Goal: Task Accomplishment & Management: Complete application form

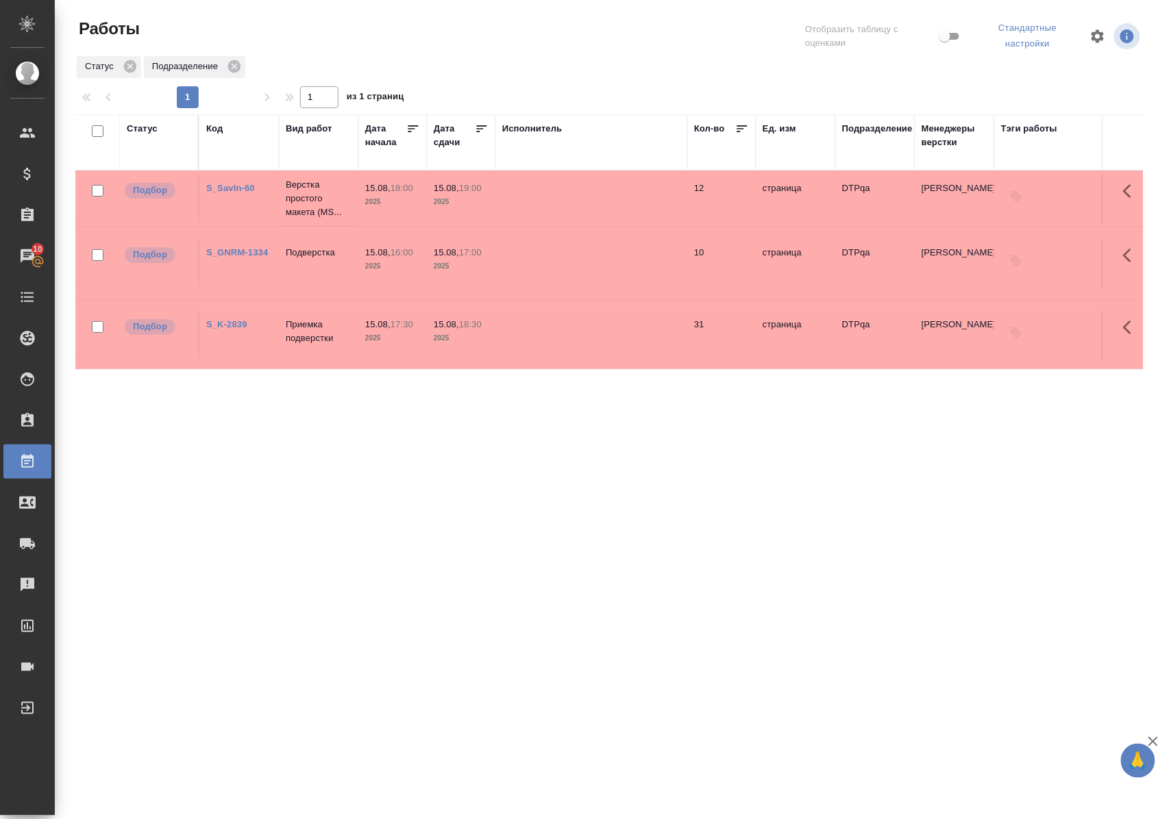
click at [147, 126] on div "Статус" at bounding box center [142, 129] width 31 height 14
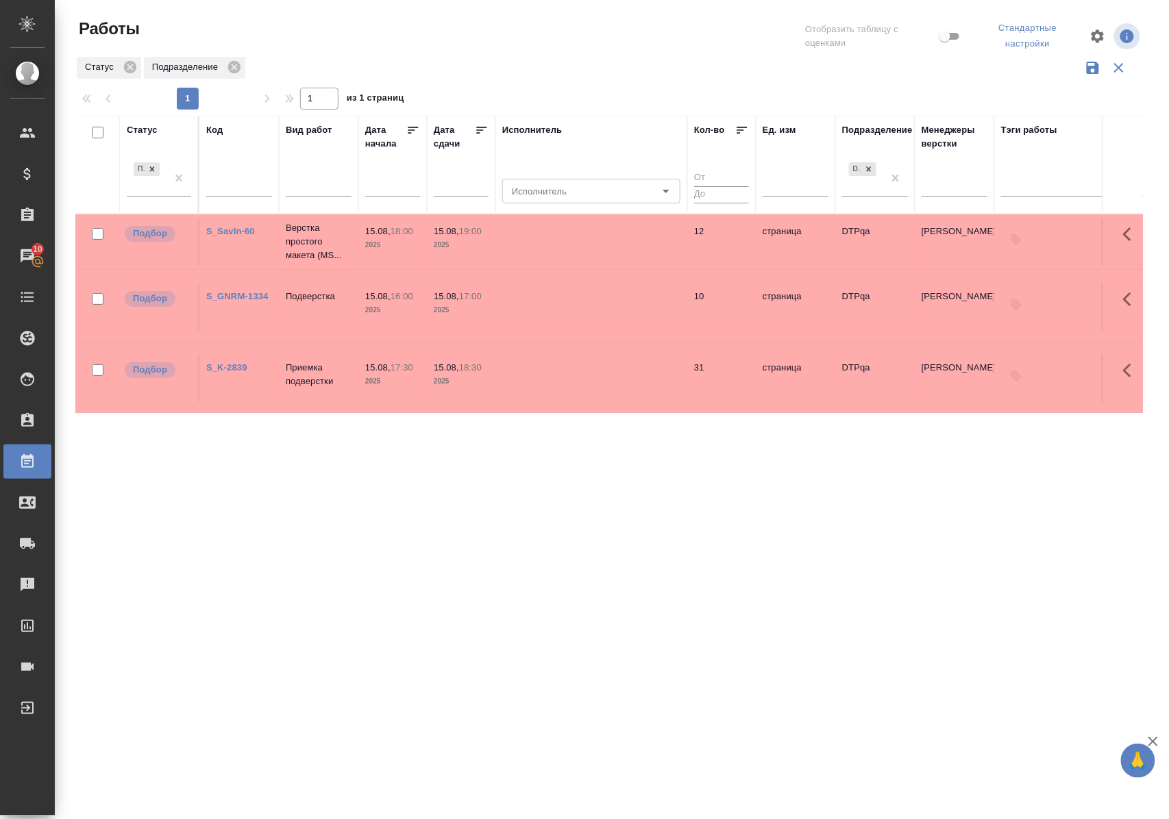
click at [171, 198] on div "Подбор" at bounding box center [159, 183] width 64 height 47
click at [171, 193] on div at bounding box center [178, 177] width 25 height 37
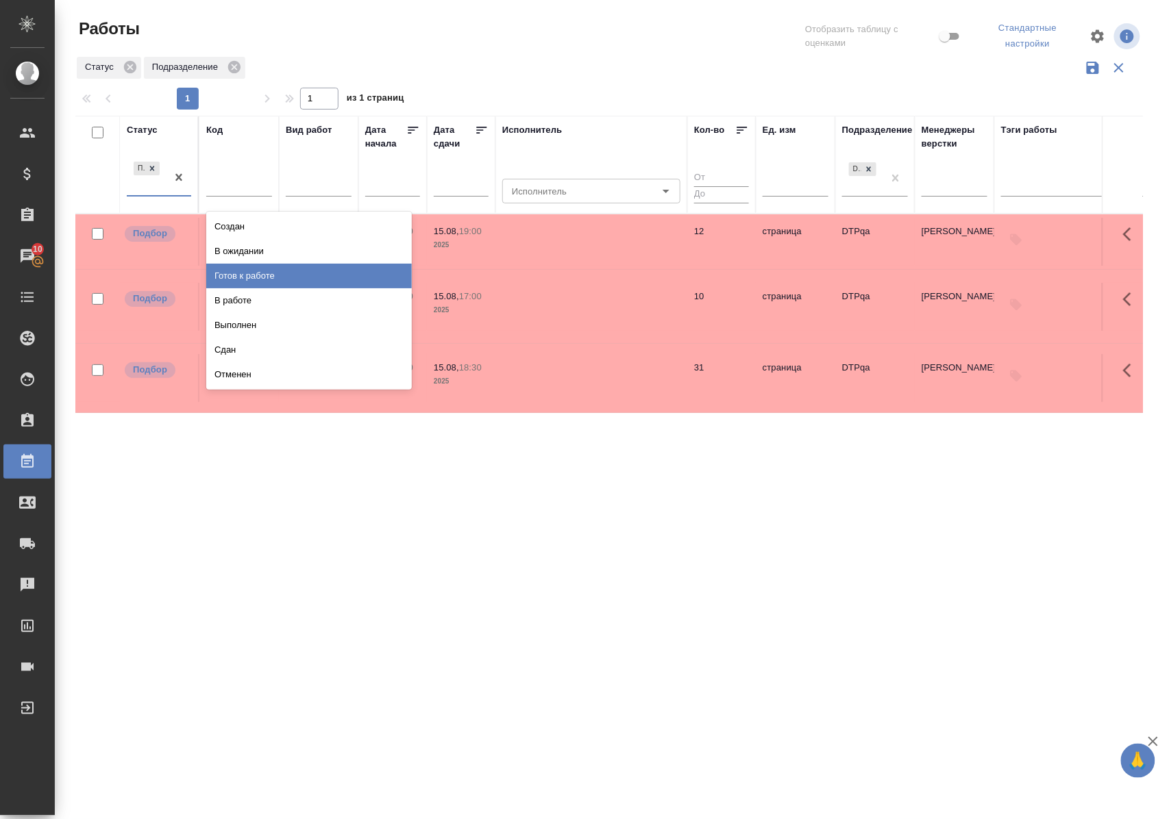
click at [231, 277] on div "Готов к работе" at bounding box center [308, 276] width 205 height 25
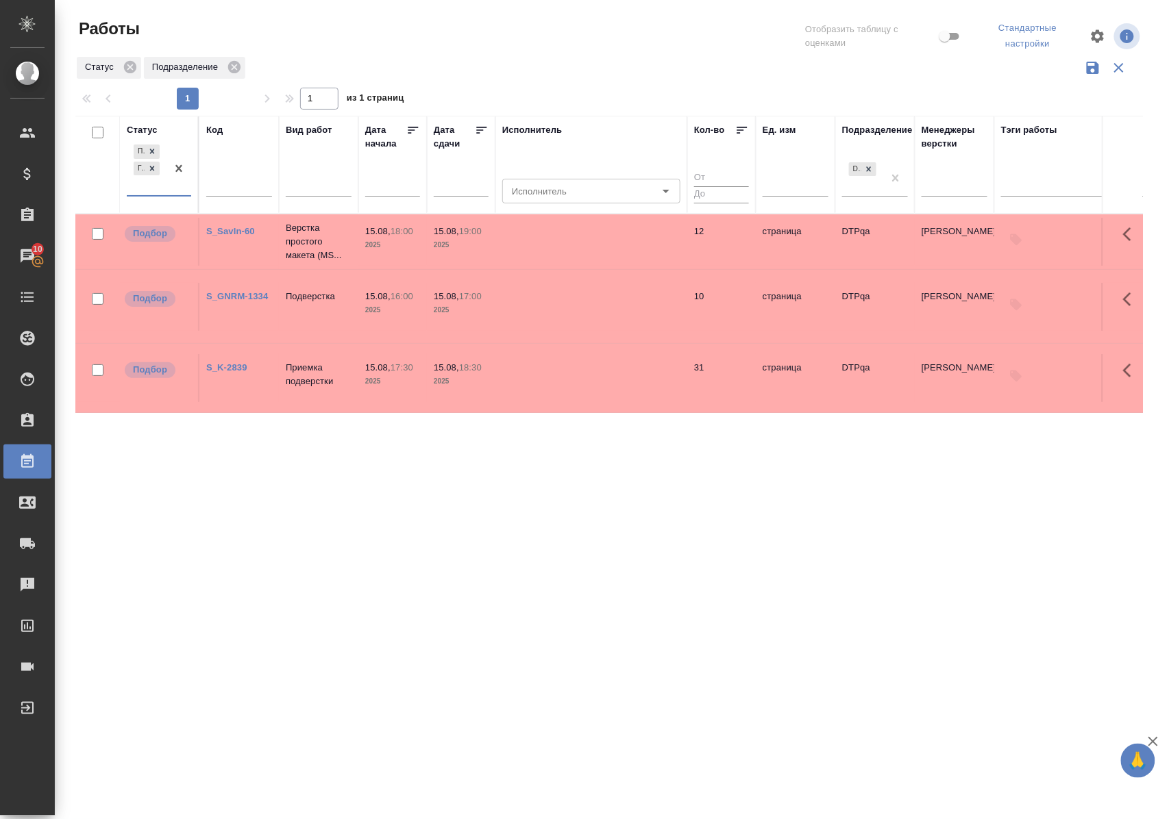
click at [166, 195] on div "Подбор Готов к работе" at bounding box center [147, 168] width 40 height 53
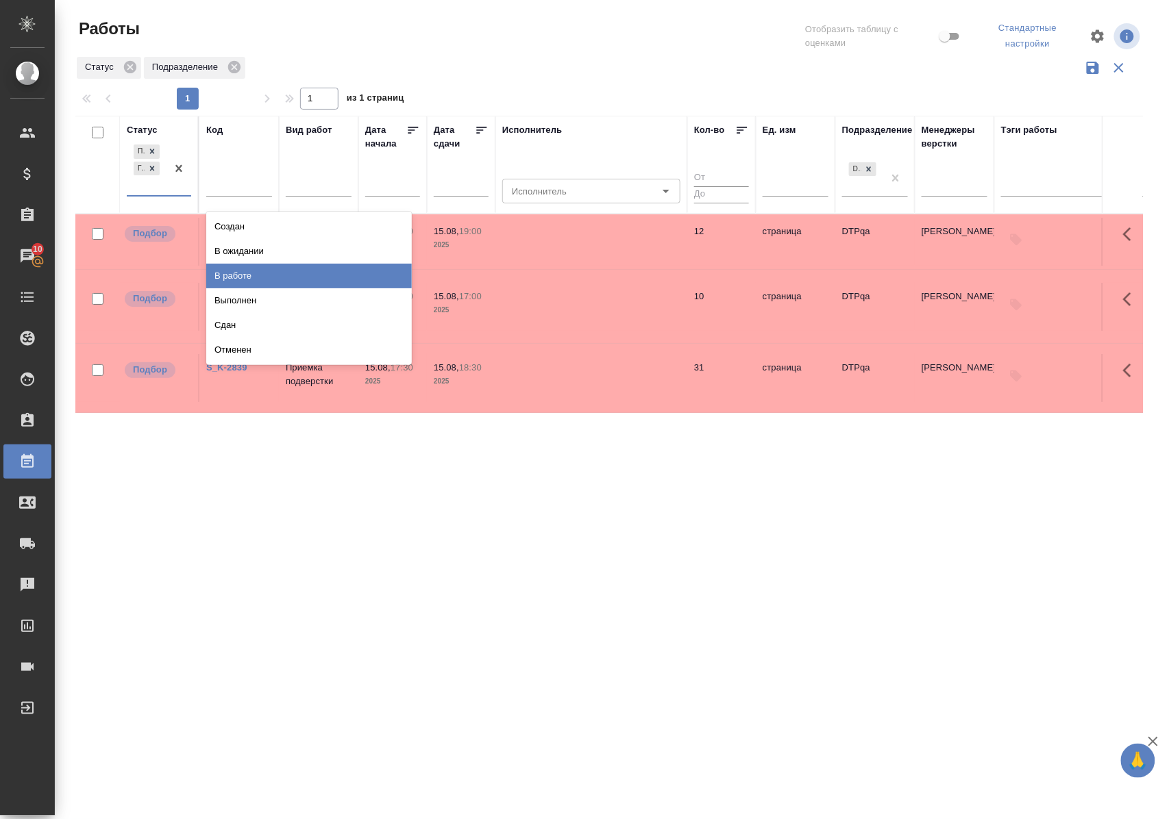
click at [225, 277] on div "В работе" at bounding box center [308, 276] width 205 height 25
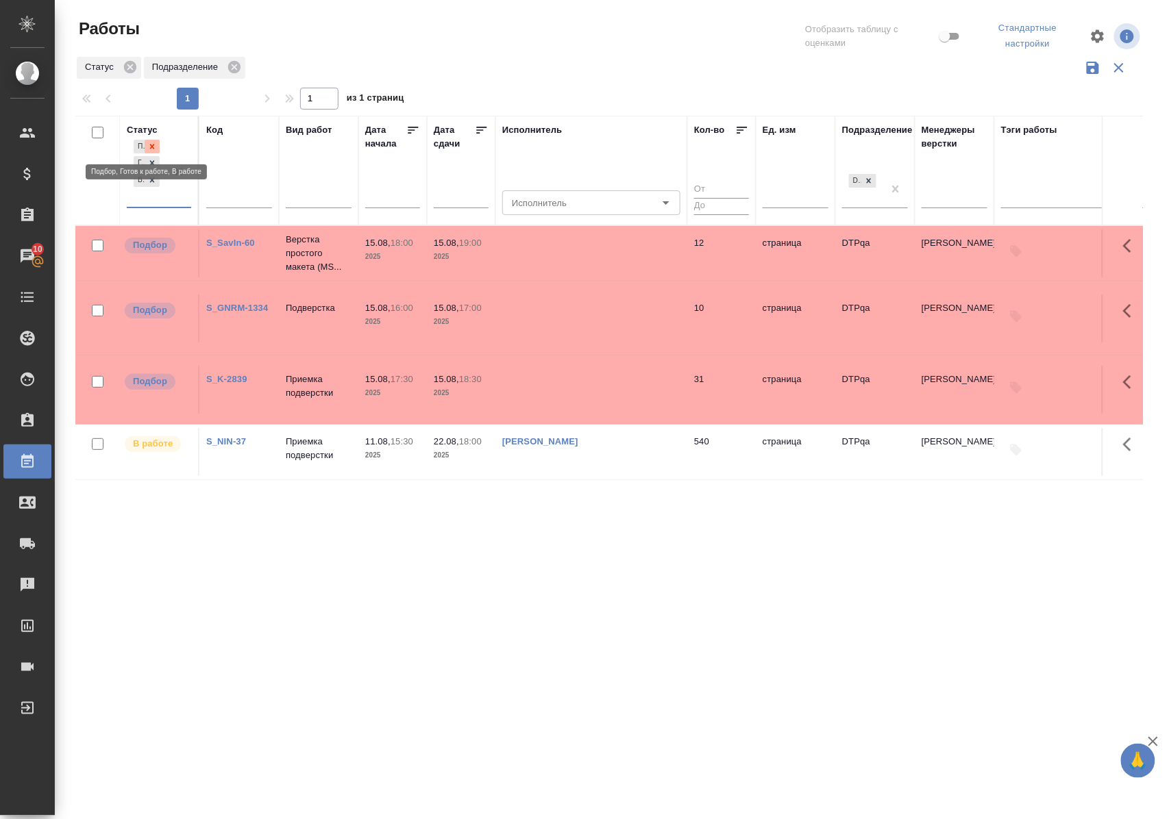
click at [155, 142] on icon at bounding box center [152, 147] width 10 height 10
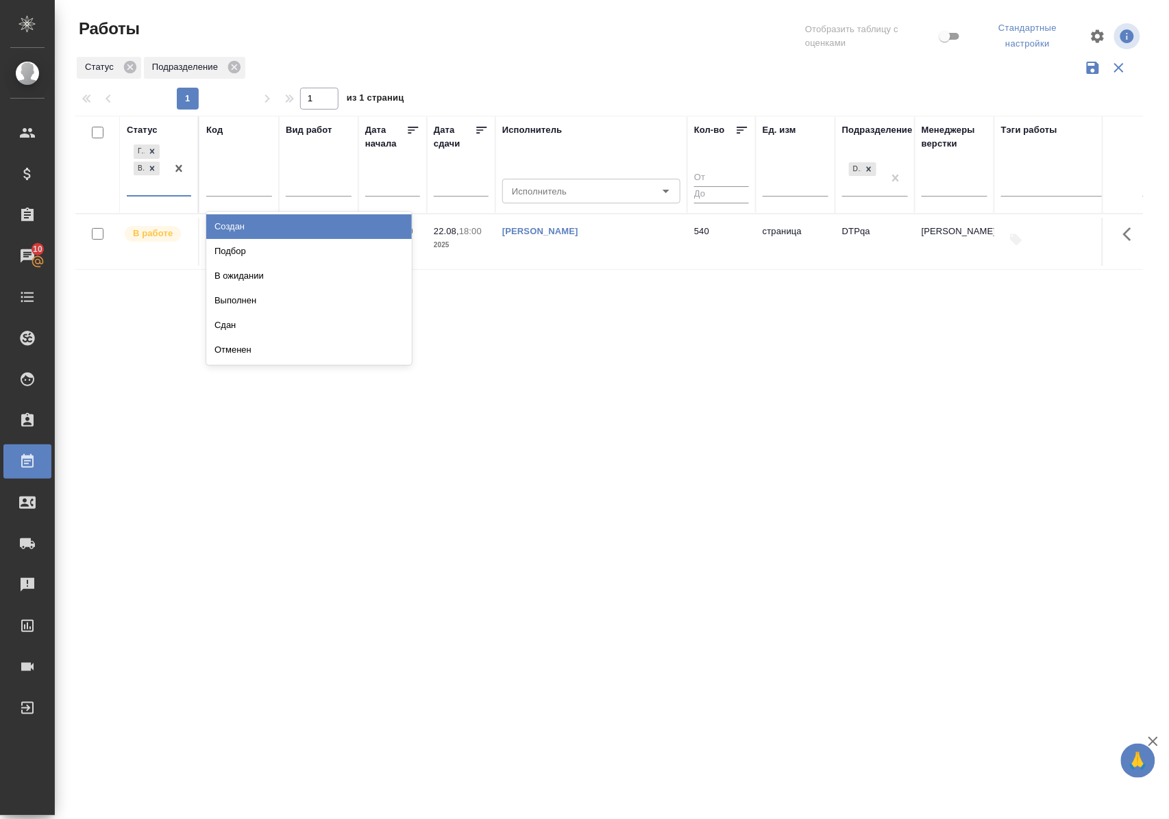
click at [160, 193] on div "Готов к работе В работе" at bounding box center [147, 168] width 40 height 53
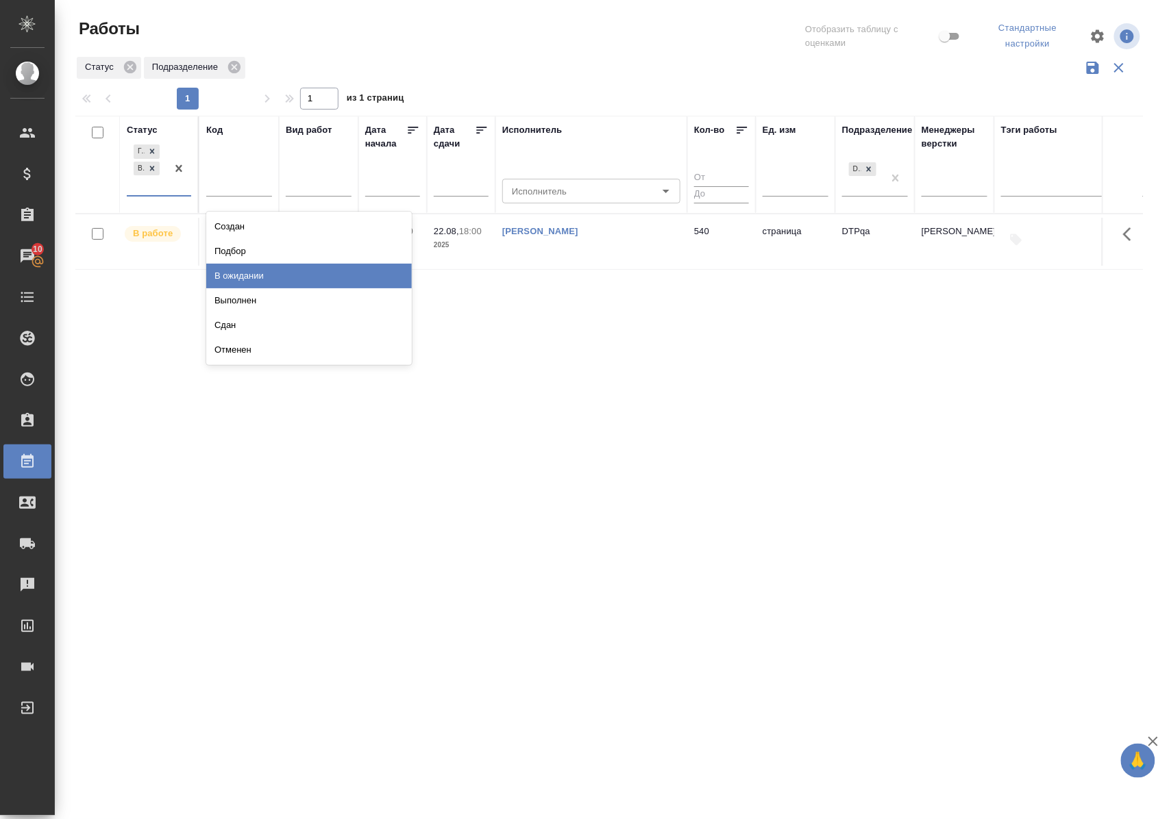
click at [225, 274] on div "В ожидании" at bounding box center [308, 276] width 205 height 25
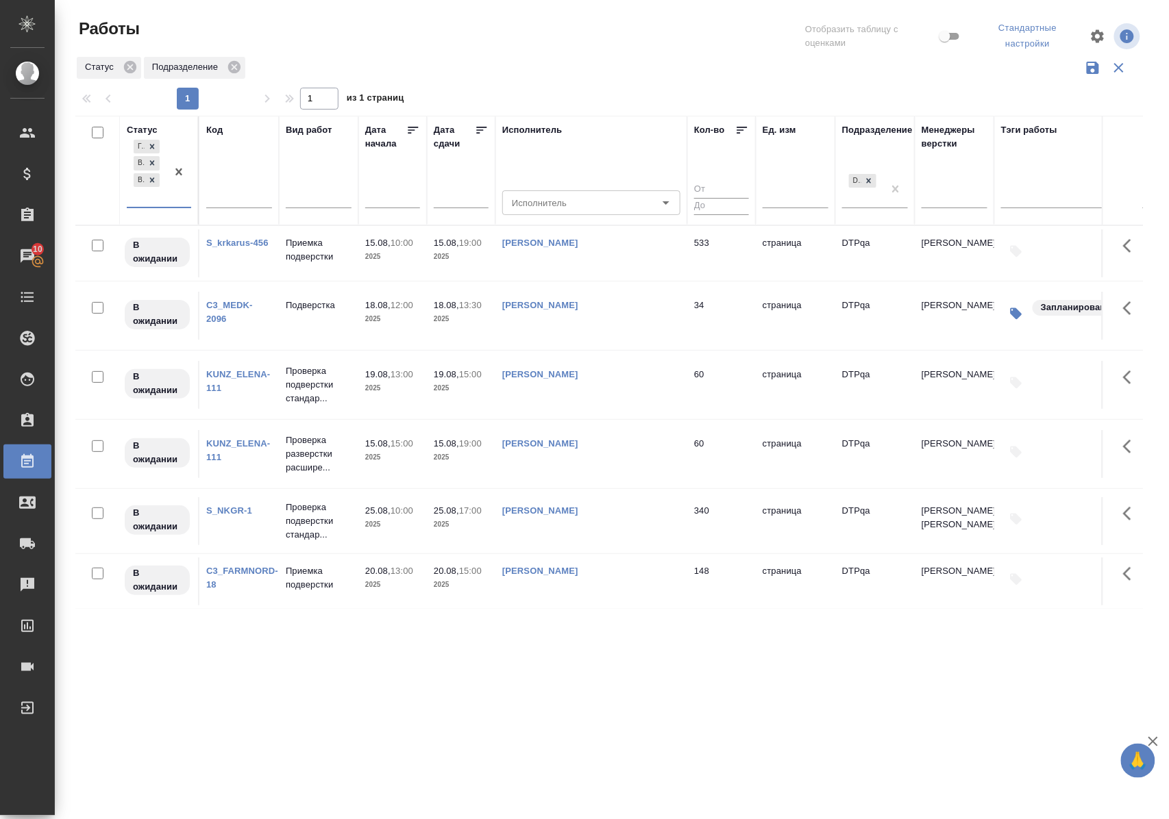
click at [244, 248] on link "S_krkarus-456" at bounding box center [237, 243] width 62 height 10
click at [315, 251] on p "Приемка подверстки" at bounding box center [319, 249] width 66 height 27
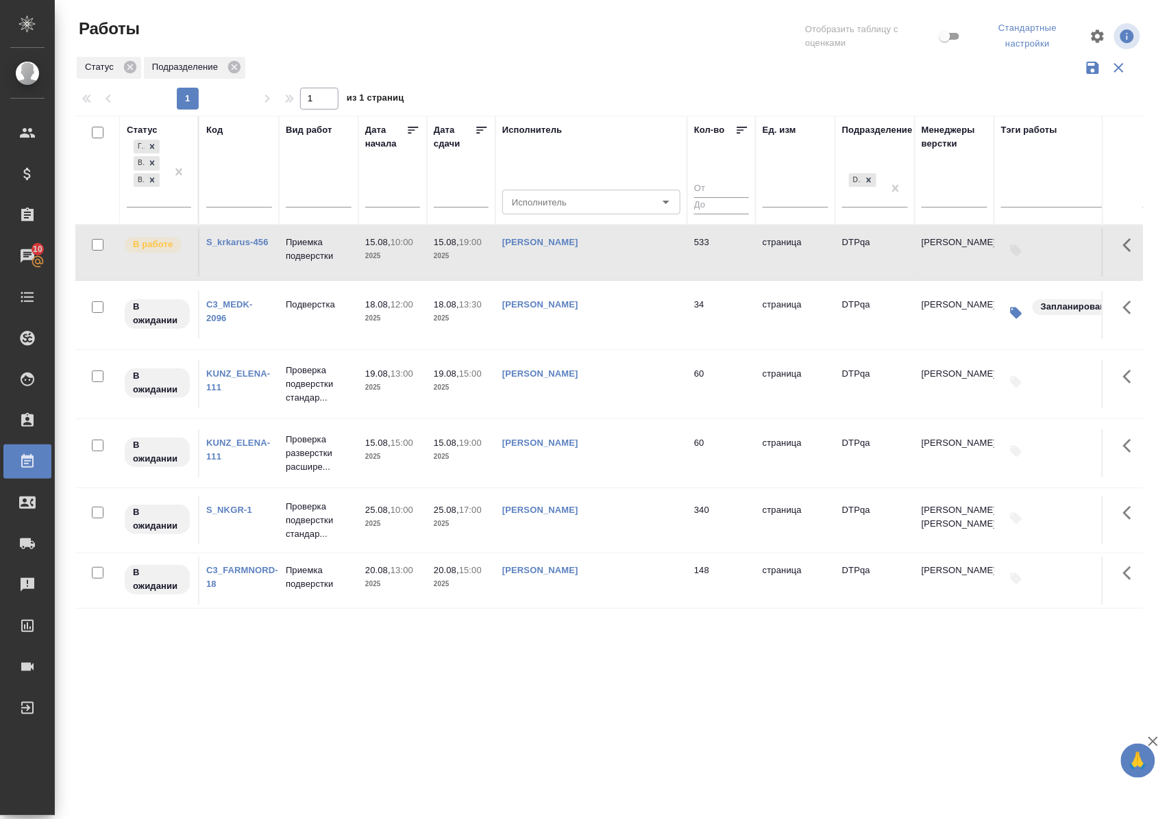
scroll to position [91, 0]
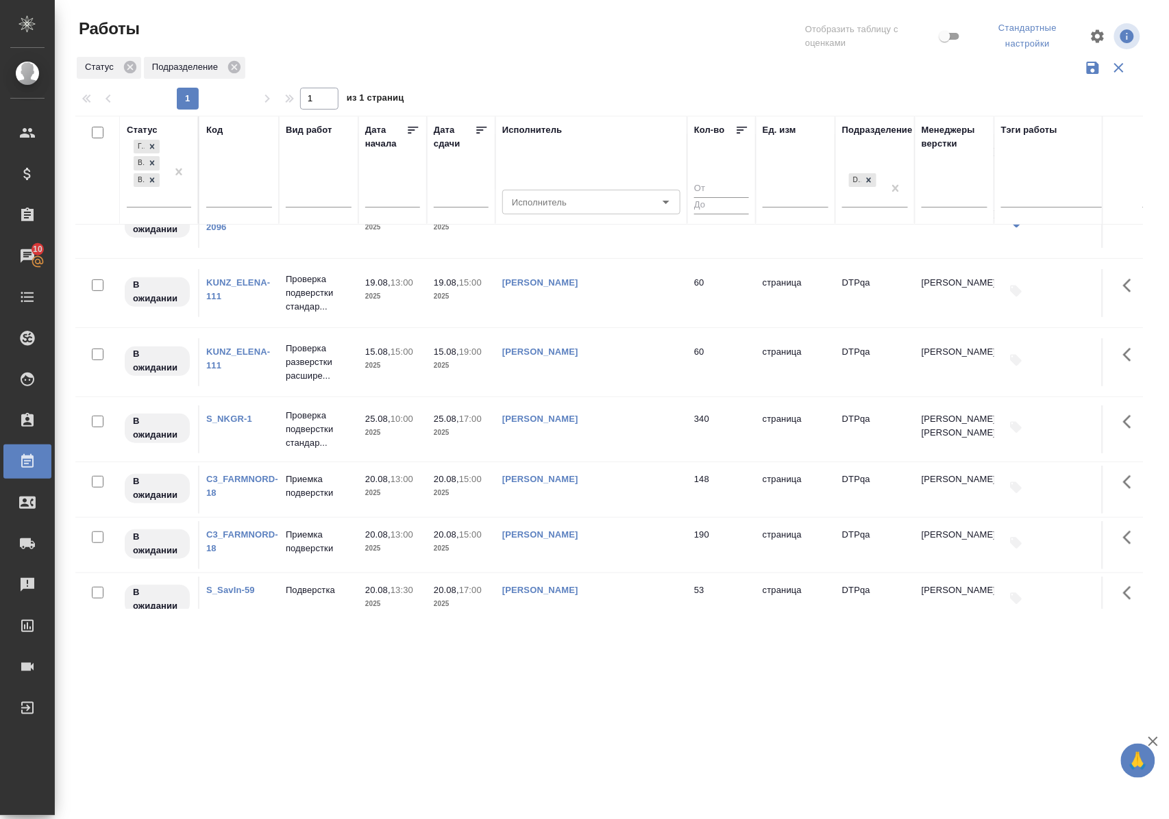
click at [236, 424] on link "S_NKGR-1" at bounding box center [229, 419] width 46 height 10
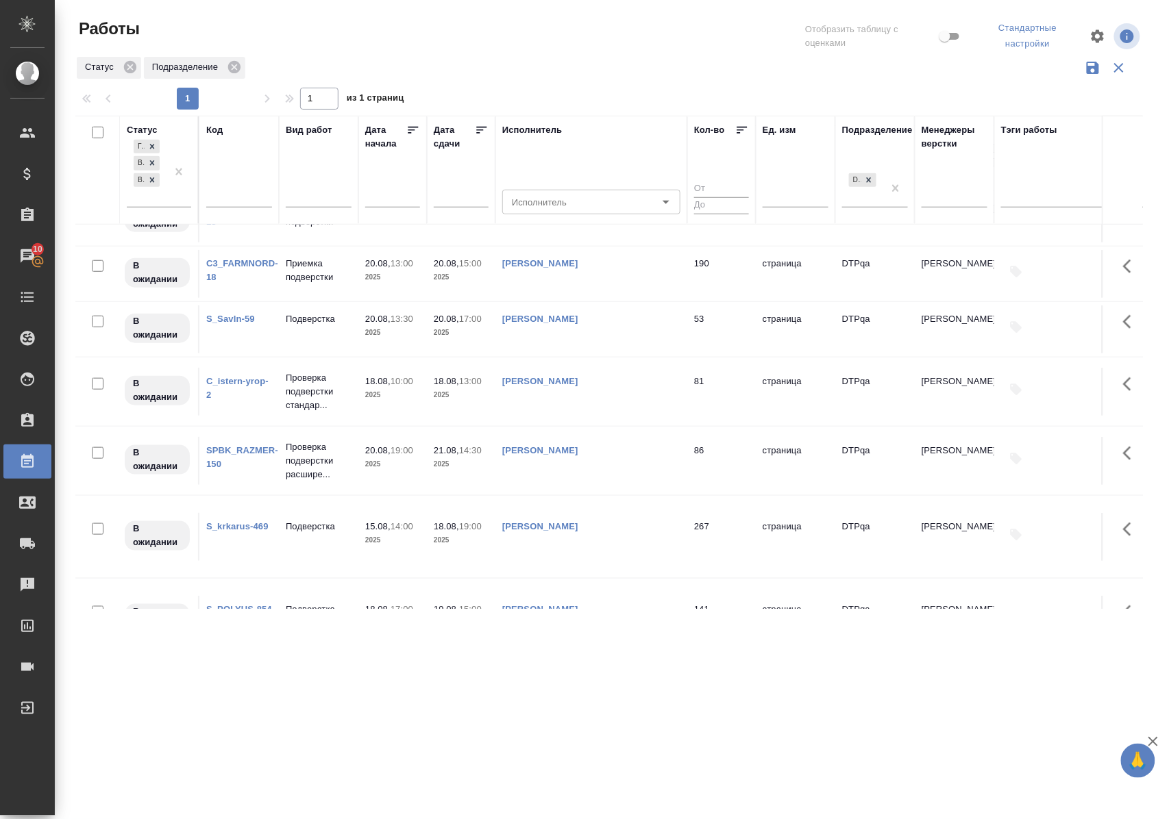
scroll to position [0, 0]
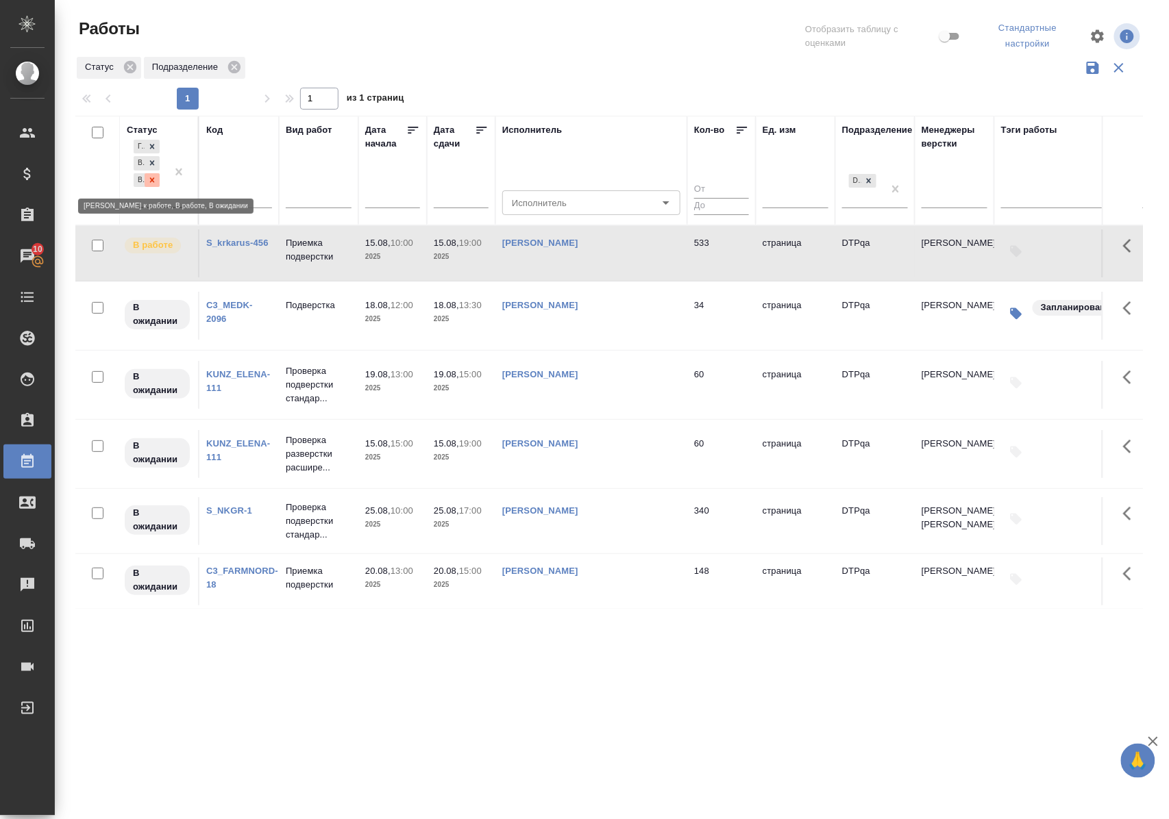
click at [151, 182] on icon at bounding box center [152, 179] width 5 height 5
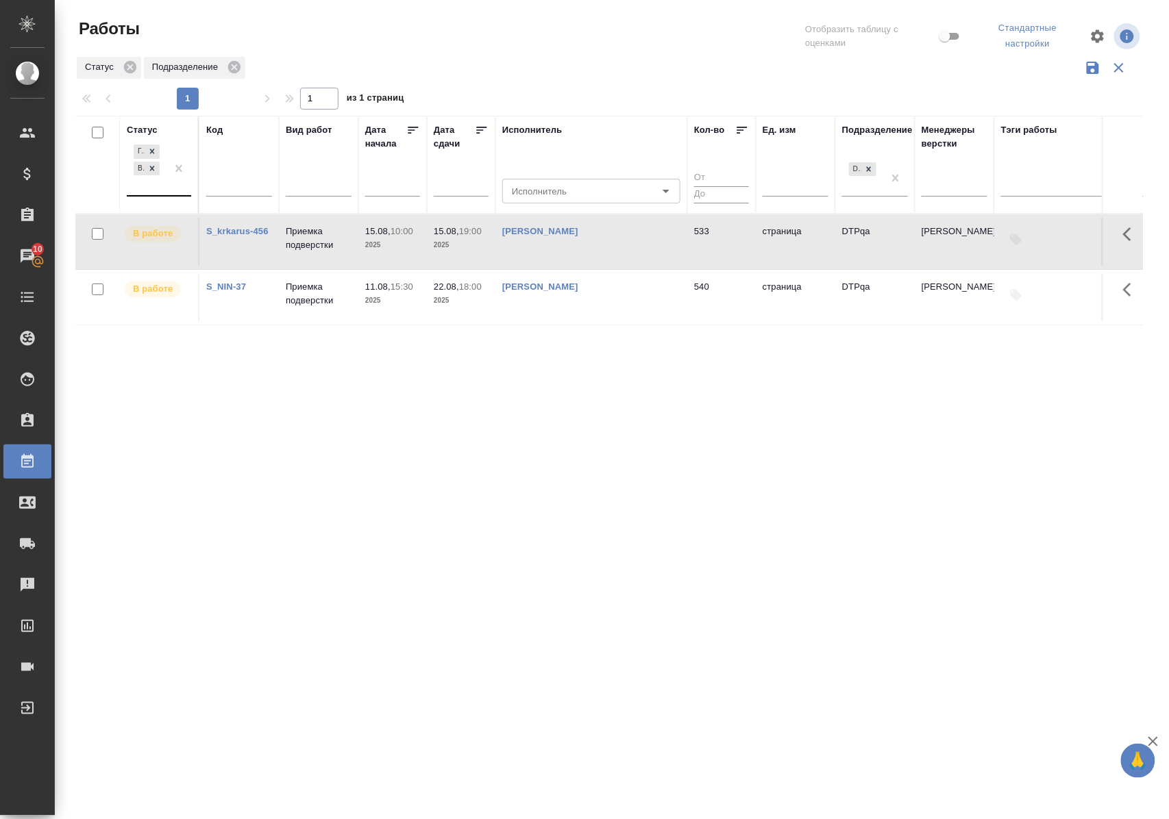
click at [140, 129] on div "Статус" at bounding box center [142, 130] width 31 height 14
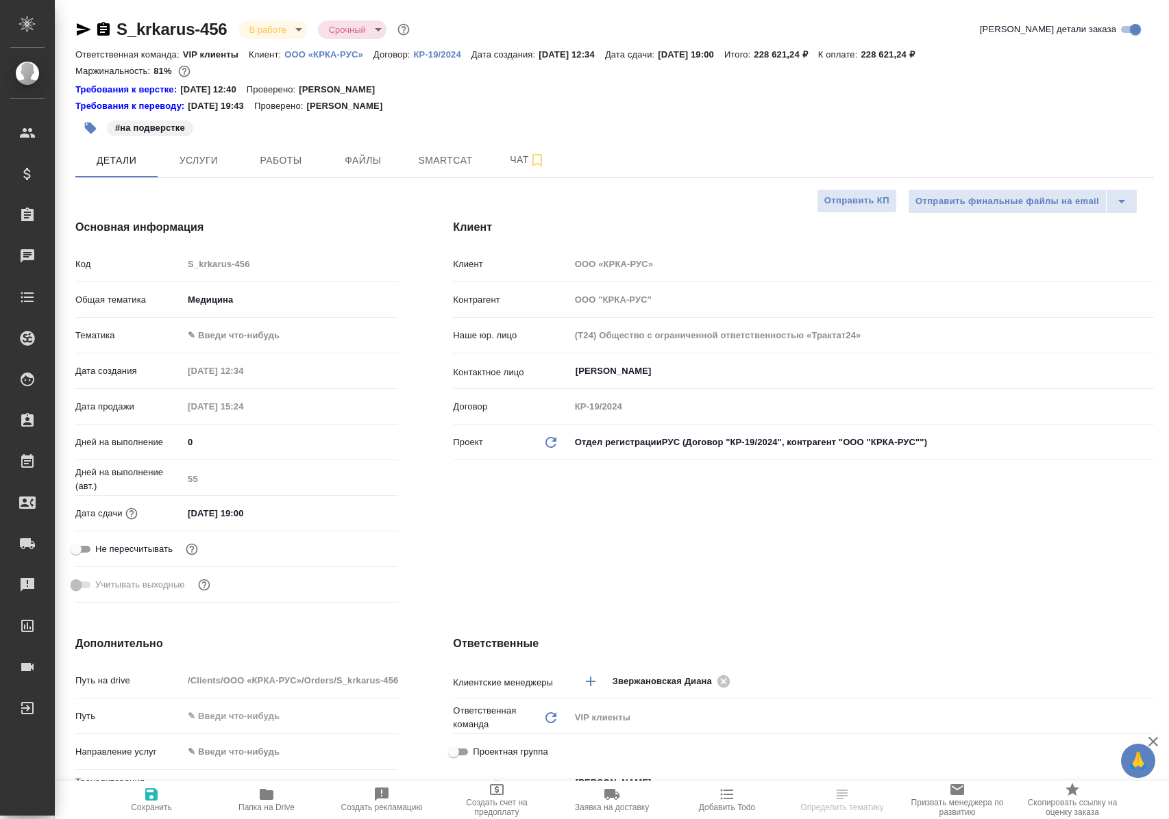
select select "RU"
click at [282, 160] on span "Работы" at bounding box center [281, 160] width 66 height 17
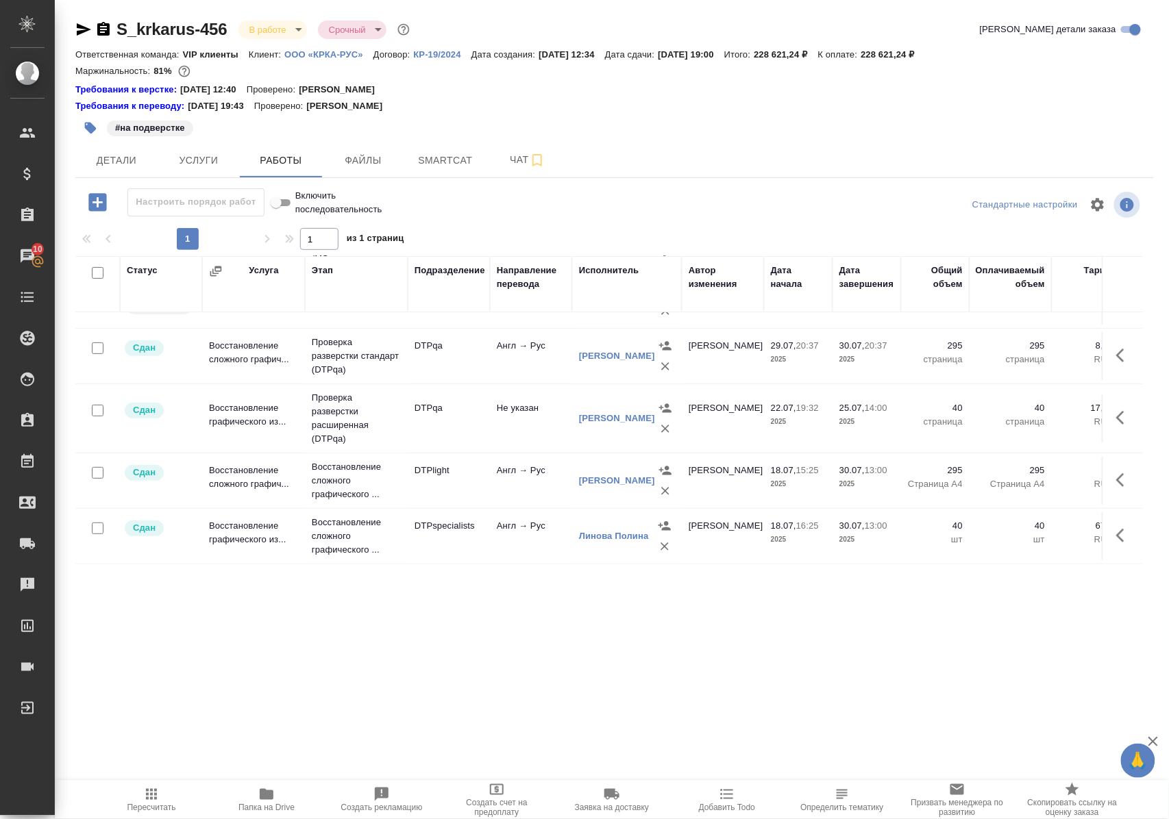
scroll to position [59, 0]
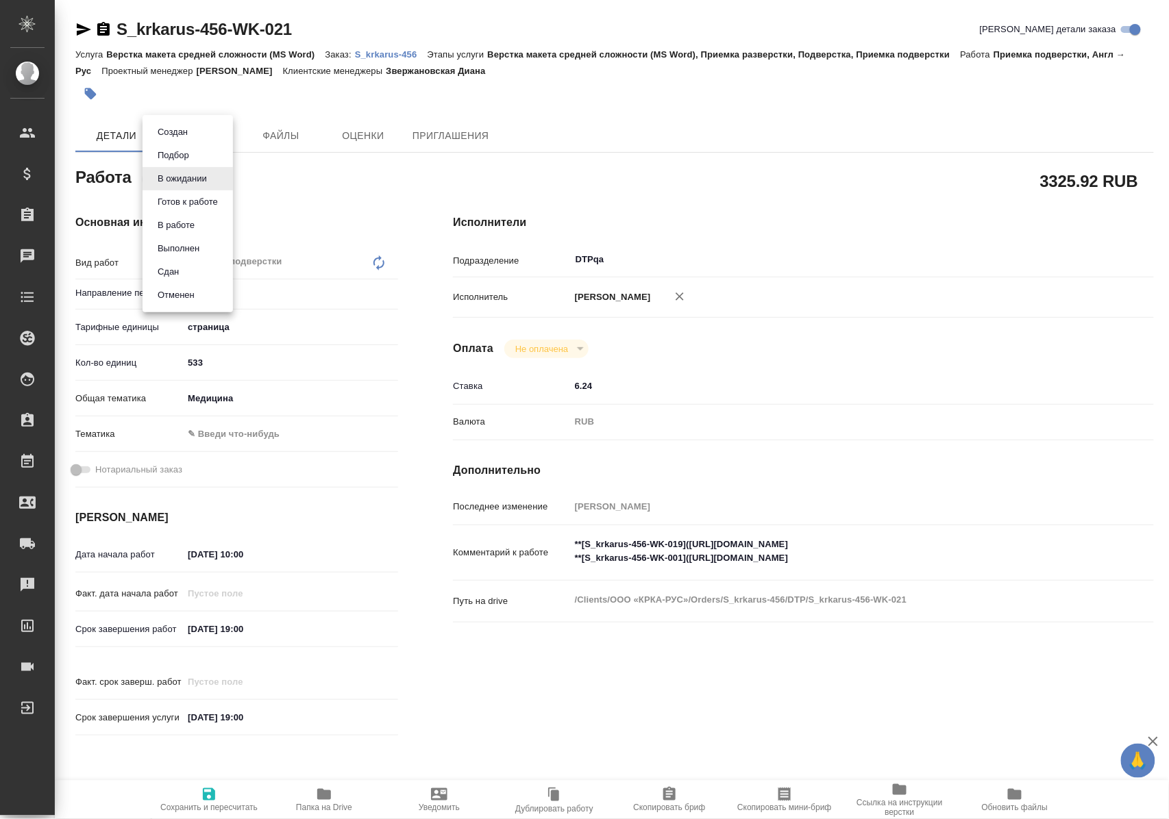
click at [214, 174] on body "🙏 .cls-1 fill:#fff; AWATERA Polushina Alena Клиенты Спецификации Заказы Чаты To…" at bounding box center [584, 409] width 1169 height 819
click at [216, 225] on li "В работе" at bounding box center [187, 225] width 90 height 23
type textarea "x"
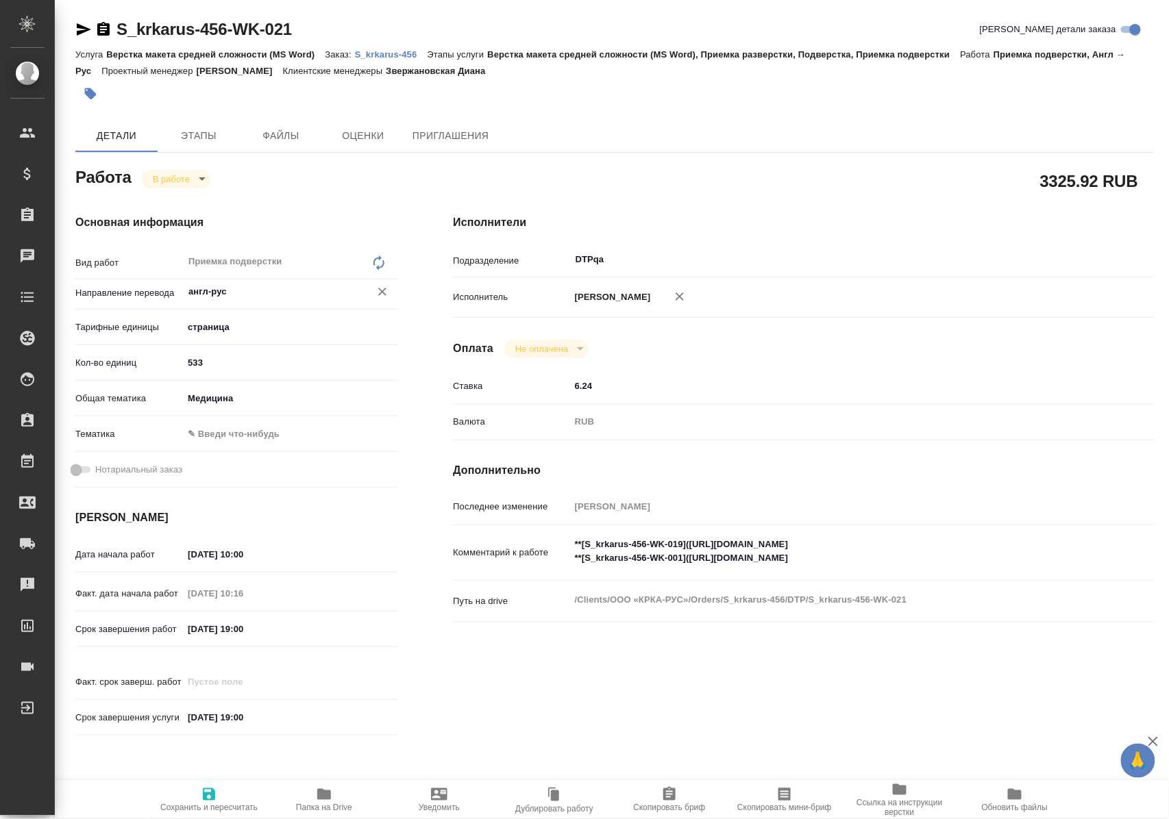
type textarea "x"
click at [208, 792] on icon "button" at bounding box center [209, 794] width 16 height 16
type textarea "x"
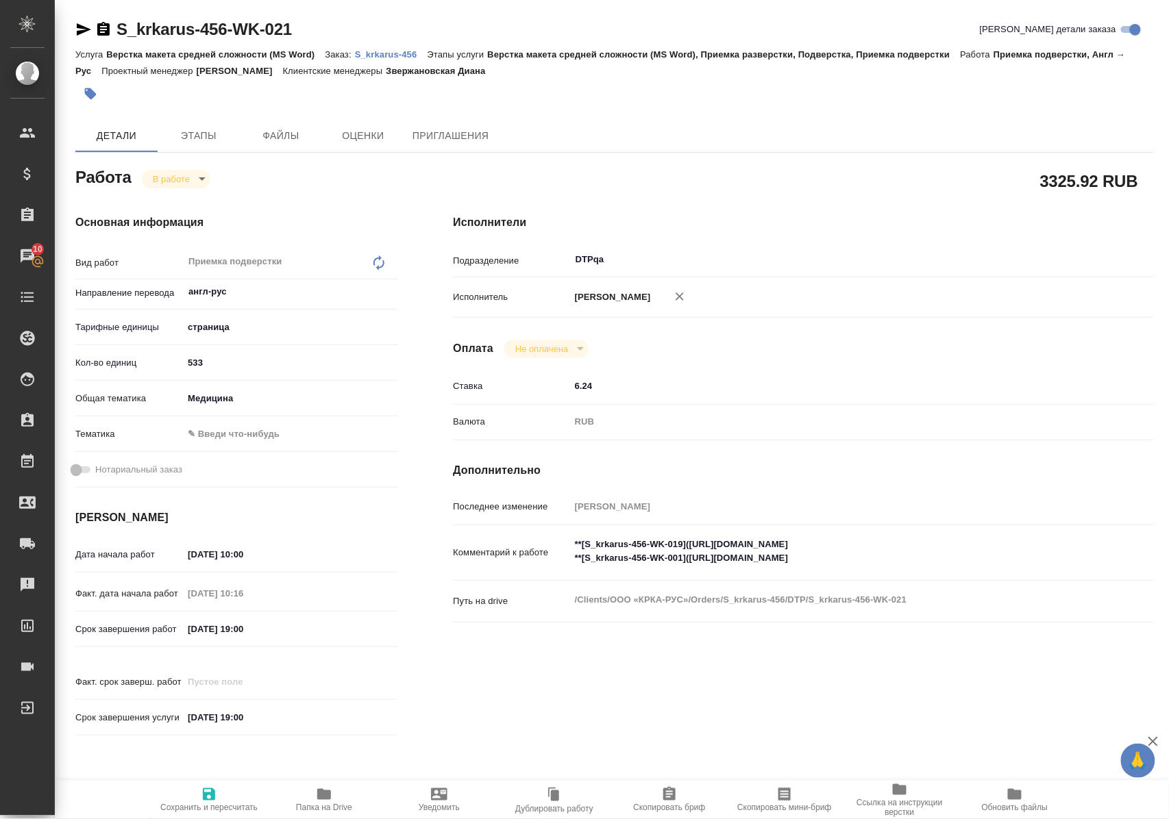
type textarea "x"
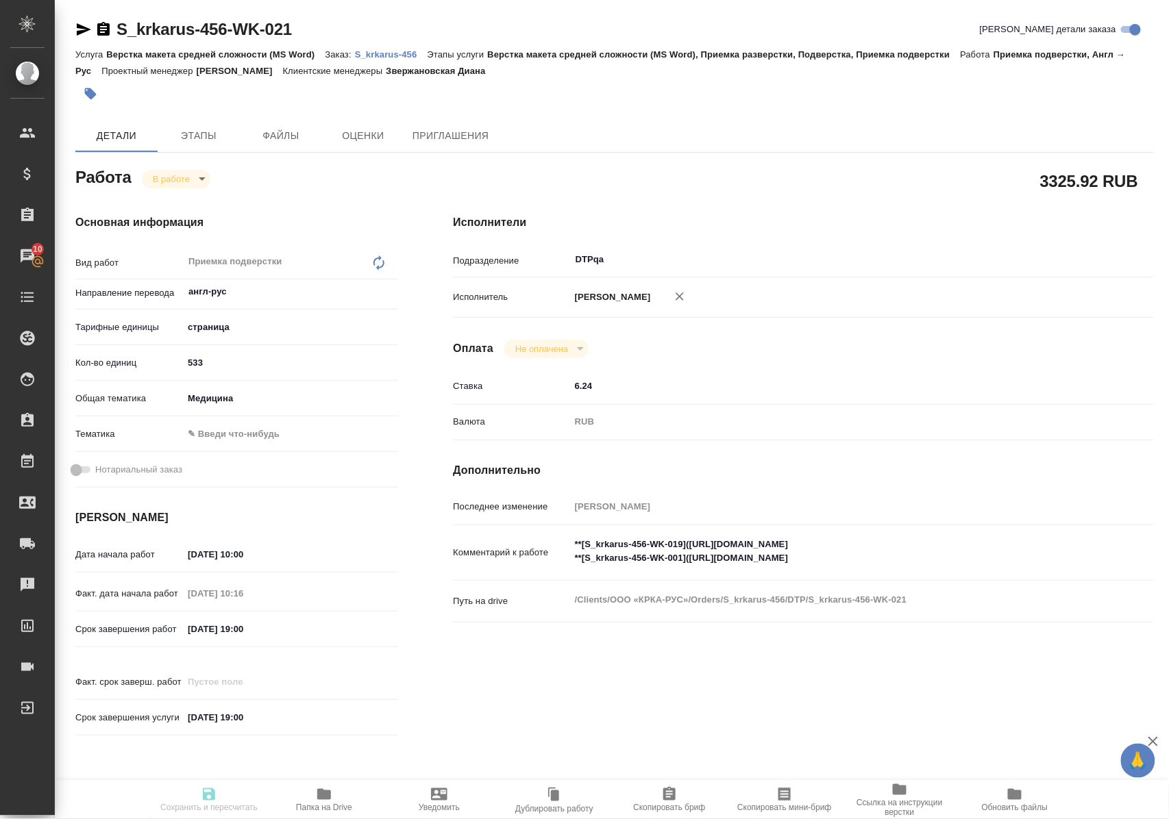
type textarea "x"
type input "inProgress"
type textarea "Приемка подверстки"
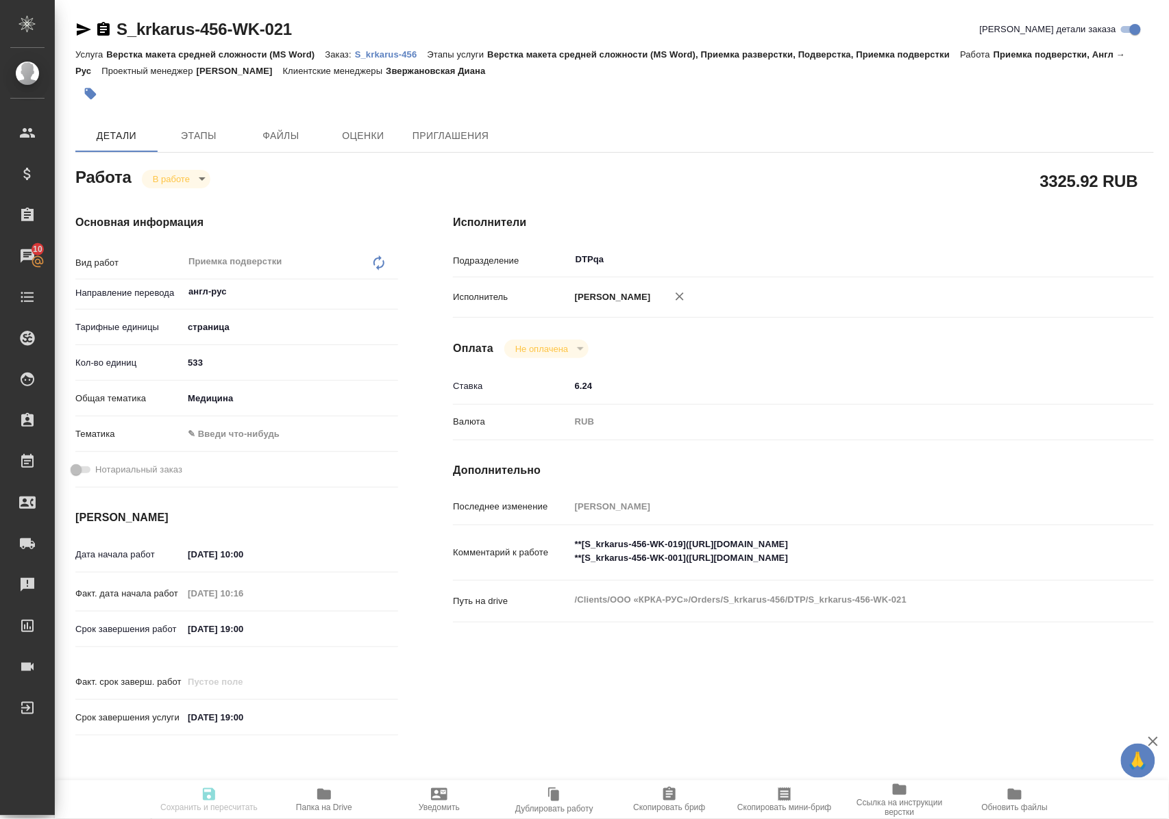
type textarea "x"
type input "англ-рус"
type input "5a8b1489cc6b4906c91bfdb2"
type input "533"
type input "med"
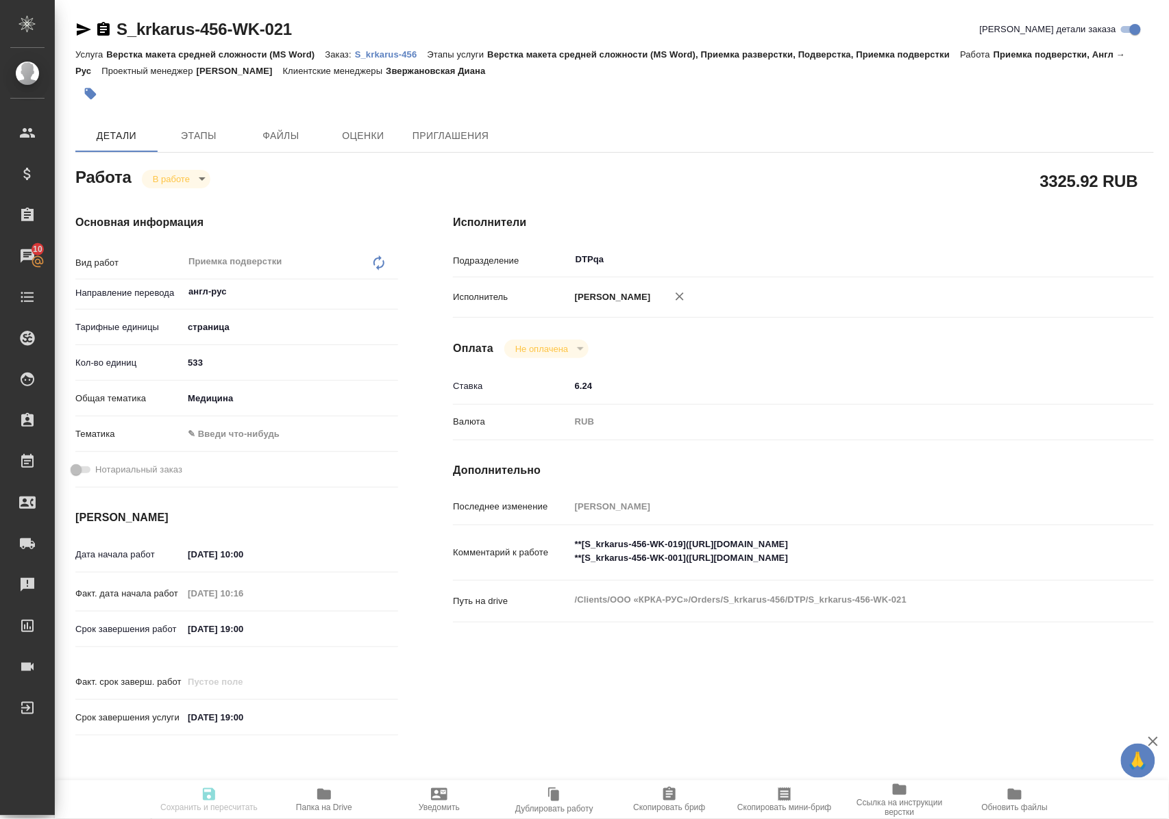
type input "15.08.2025 10:00"
type input "15.08.2025 10:16"
type input "15.08.2025 19:00"
type input "16.08.2025 19:00"
type input "DTPqa"
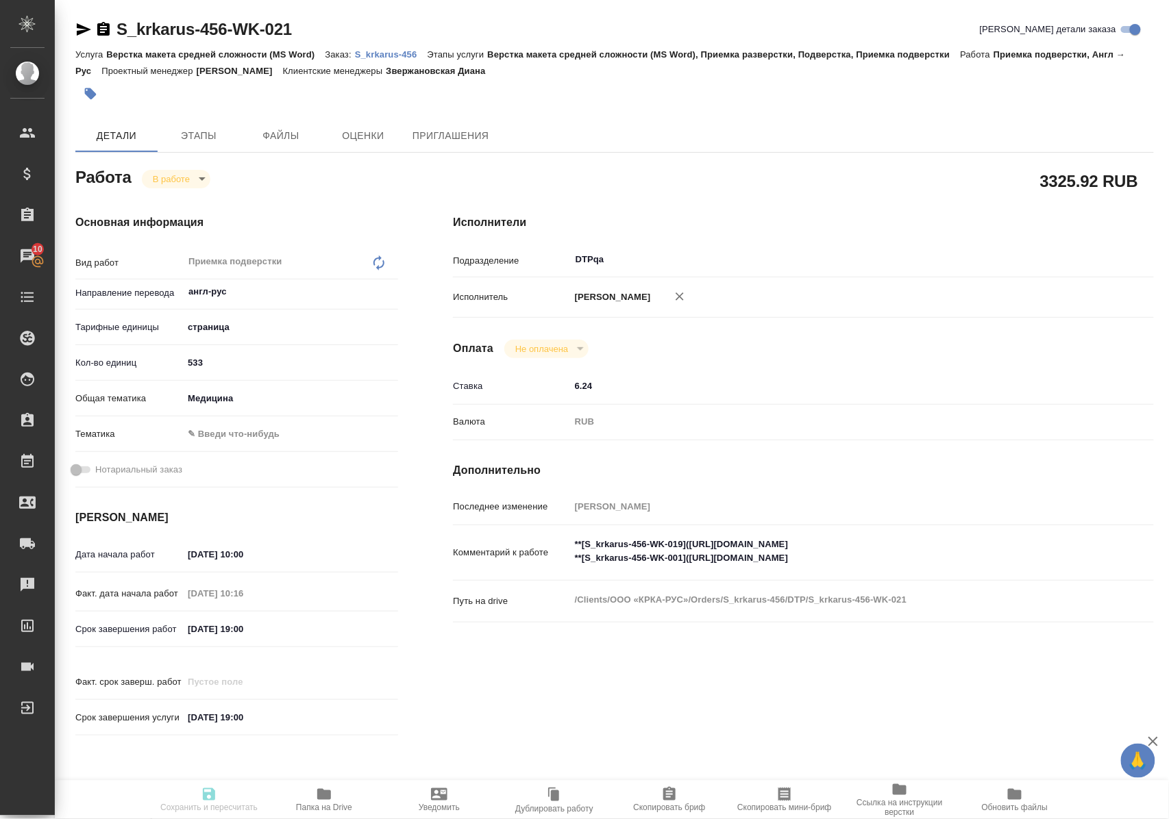
type input "notPayed"
type input "6.24"
type input "RUB"
type input "Полушина Алена"
type textarea "**[S_krkarus-456-WK-019](https://tera.awatera.com/Work/6880e92cf66d8e6aa77ce8b2…"
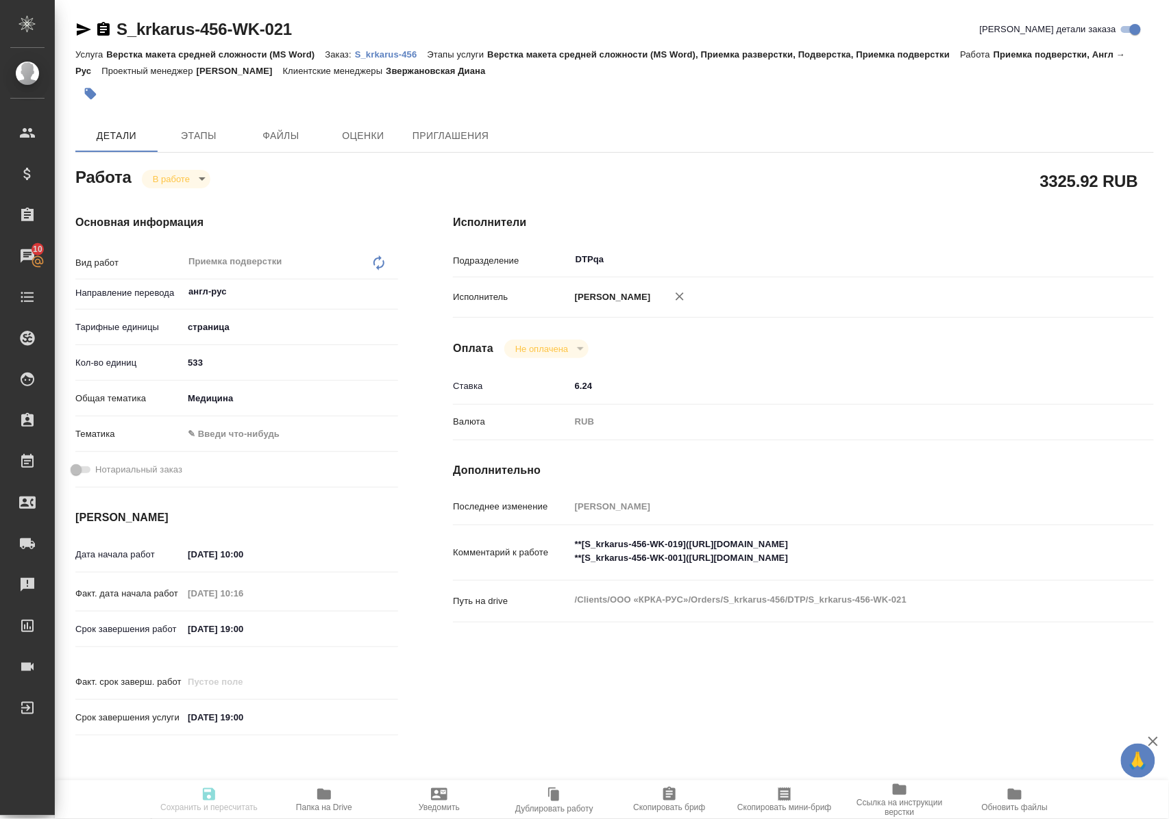
type textarea "x"
type textarea "/Clients/ООО «КРКА-РУС»/Orders/S_krkarus-456/DTP/S_krkarus-456-WK-021"
type textarea "x"
type input "S_krkarus-456"
type input "Верстка макета средней сложности (MS Word)"
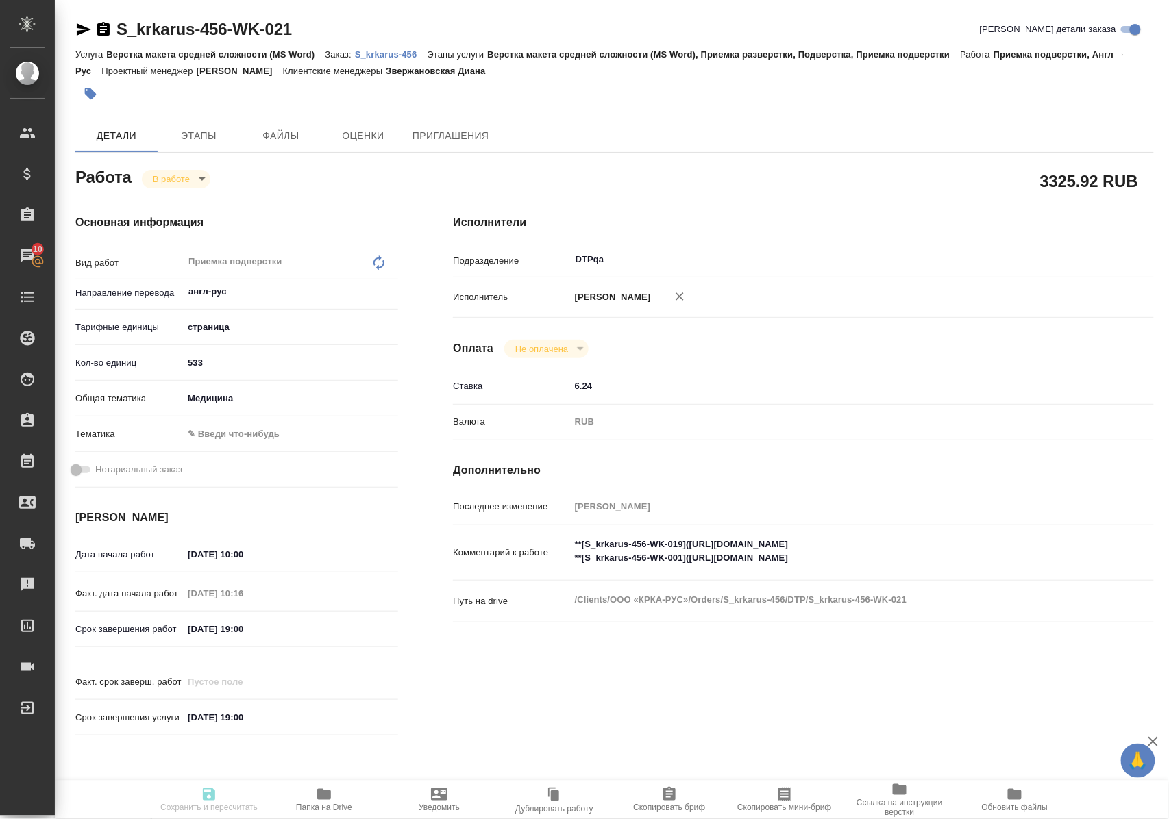
type input "Верстка макета средней сложности (MS Word), Приемка разверстки, Подверстка, При…"
type input "Звержановская Диана"
type input "[PERSON_NAME]"
type input "/Clients/ООО «КРКА-РУС»/Orders/S_krkarus-456"
type textarea "x"
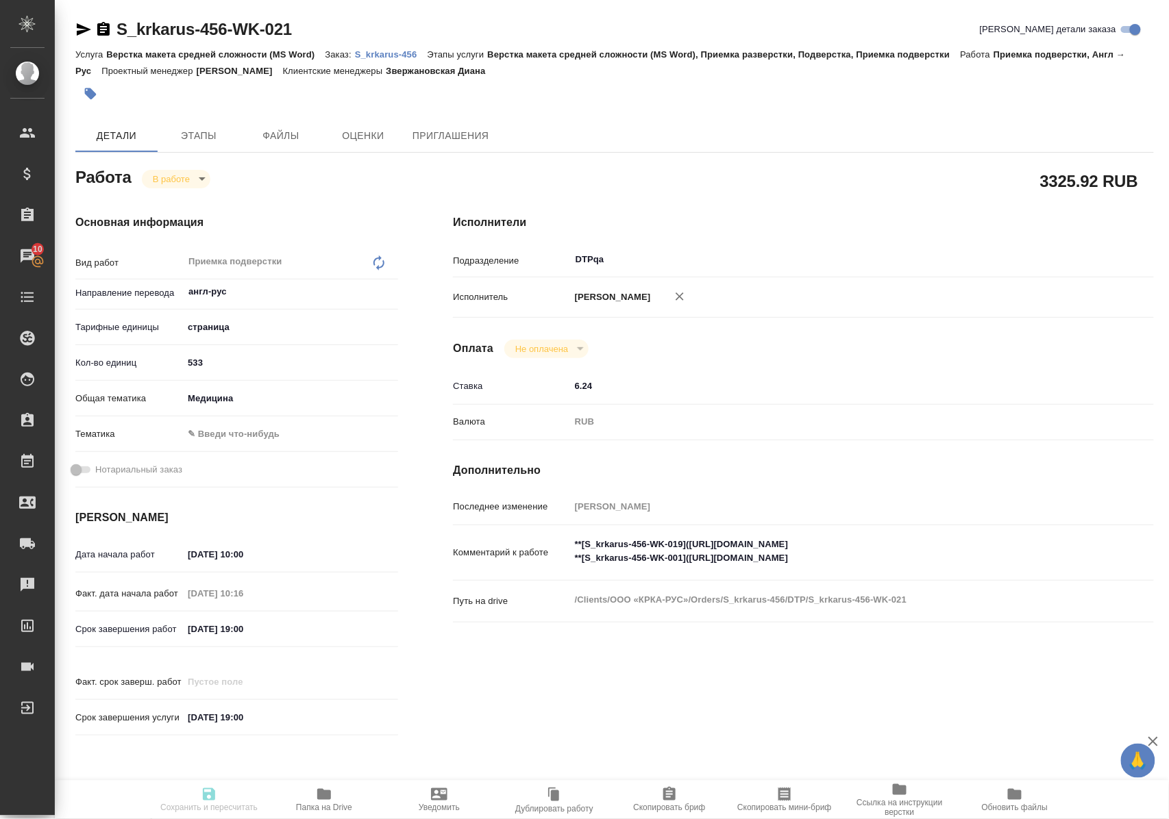
type textarea "КРКА Ко-Вамлосет (Амлодипин+Валсартан+Гидрохлоротиазид), таблетки, покрытые пле…"
type textarea "x"
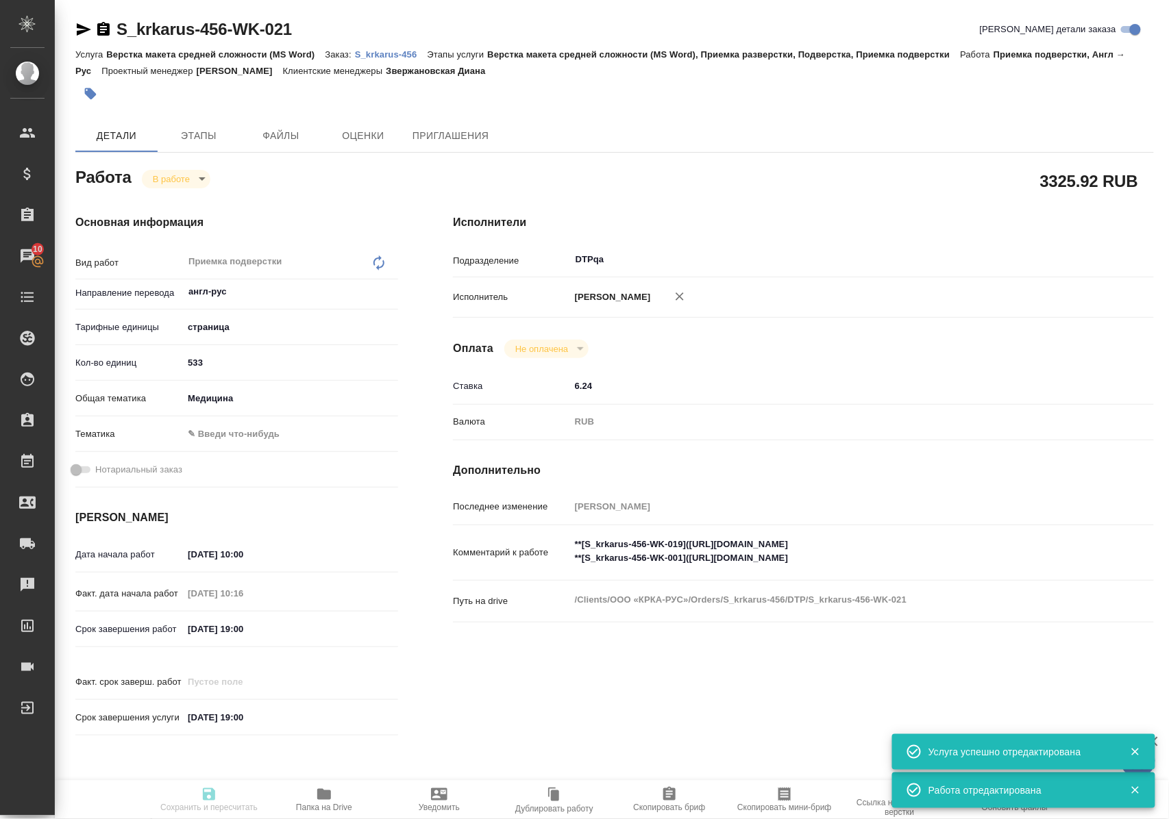
type textarea "x"
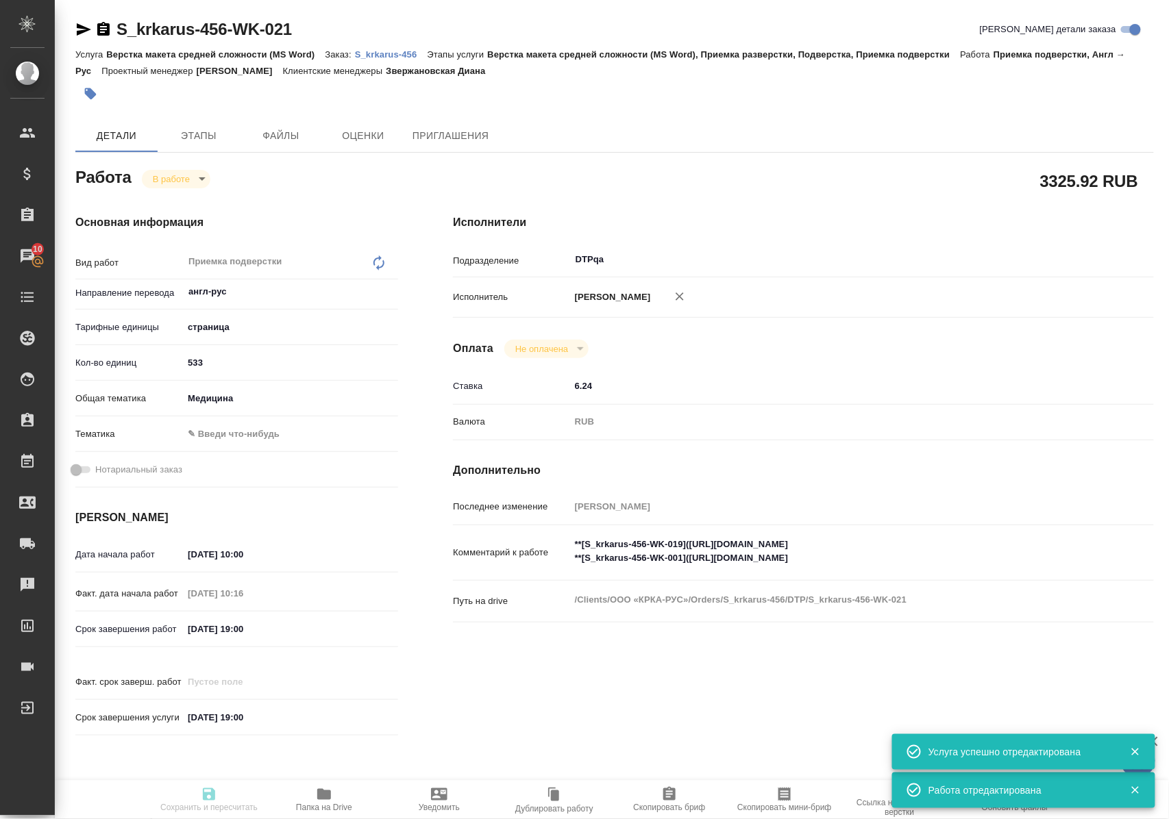
type textarea "x"
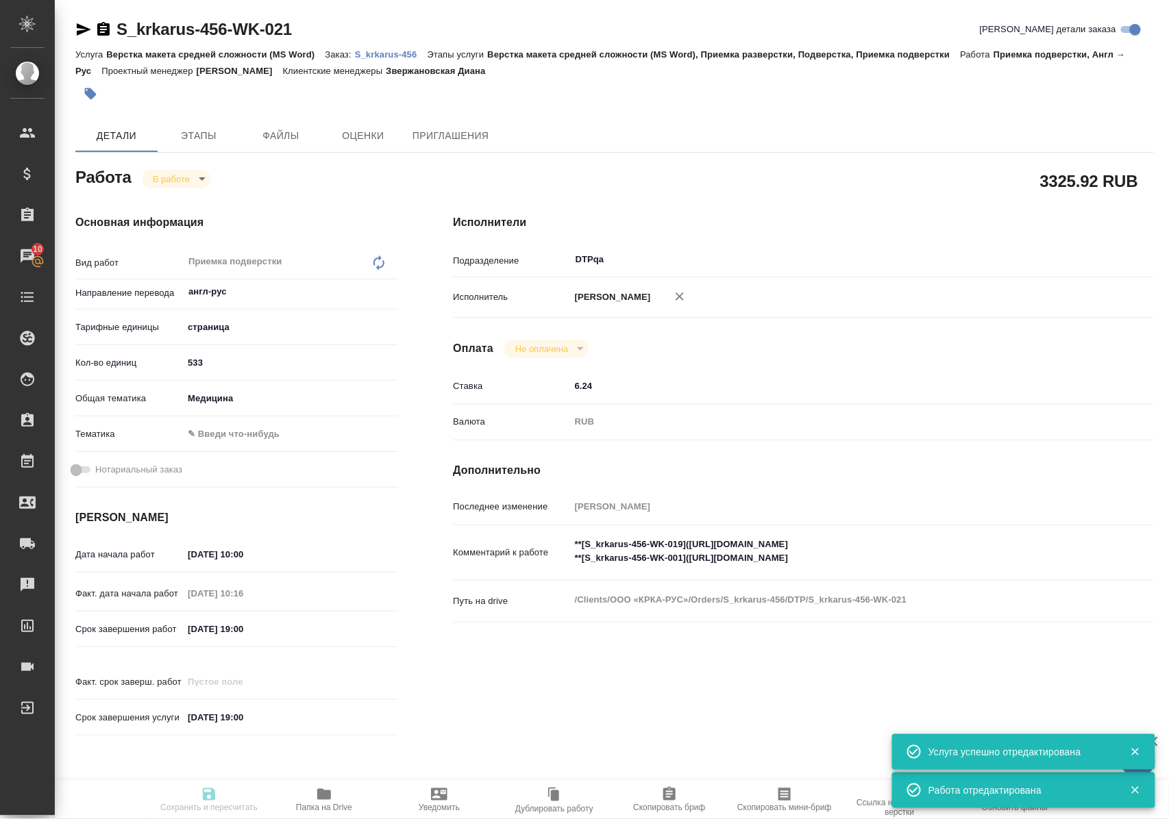
type textarea "x"
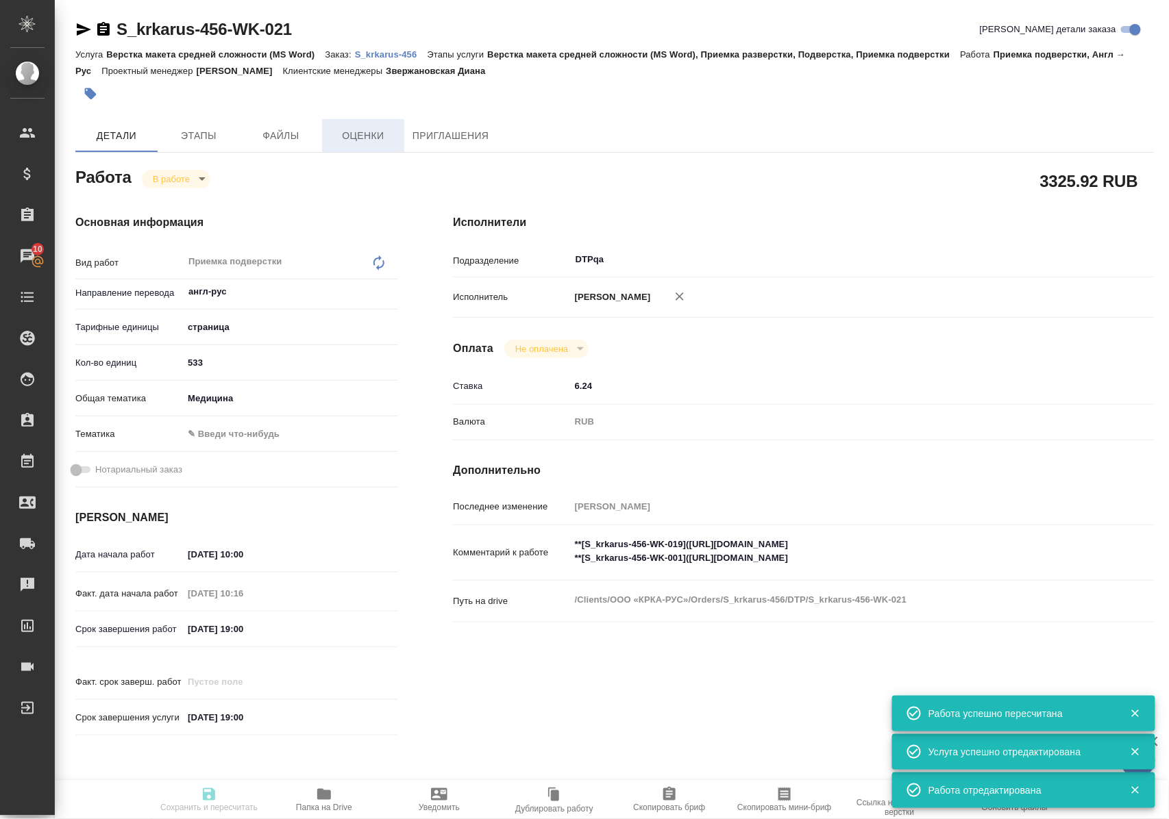
type input "inProgress"
type textarea "Приемка подверстки"
type textarea "x"
type input "англ-рус"
type input "5a8b1489cc6b4906c91bfdb2"
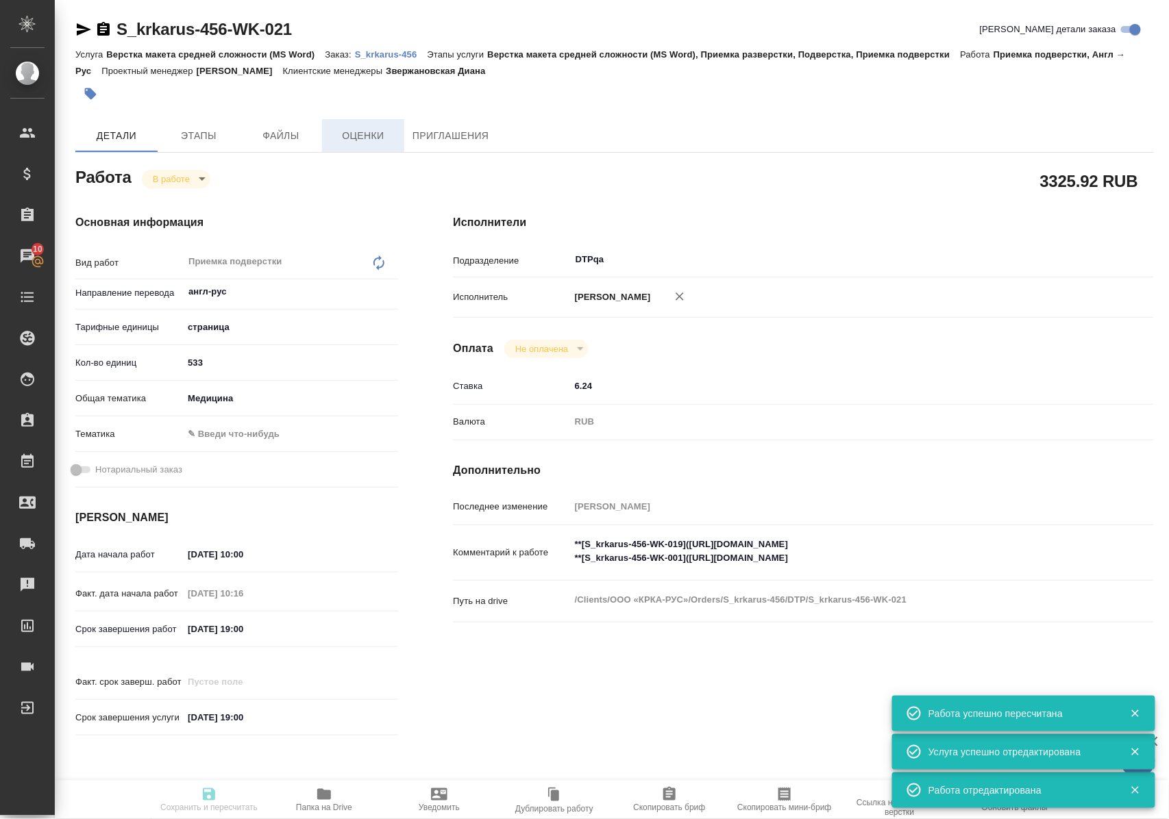
type input "533"
type input "med"
type input "15.08.2025 10:00"
type input "15.08.2025 10:16"
type input "15.08.2025 19:00"
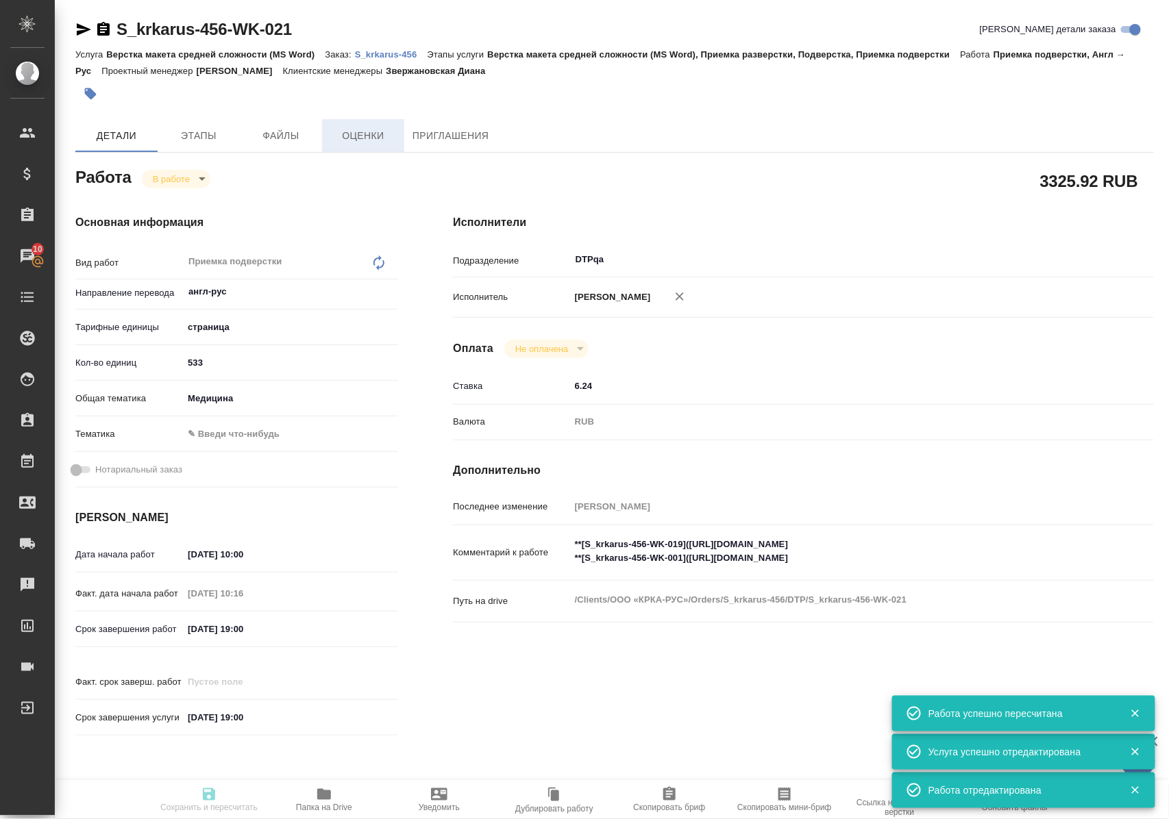
type input "16.08.2025 19:00"
type input "DTPqa"
type input "notPayed"
type input "6.24"
type input "RUB"
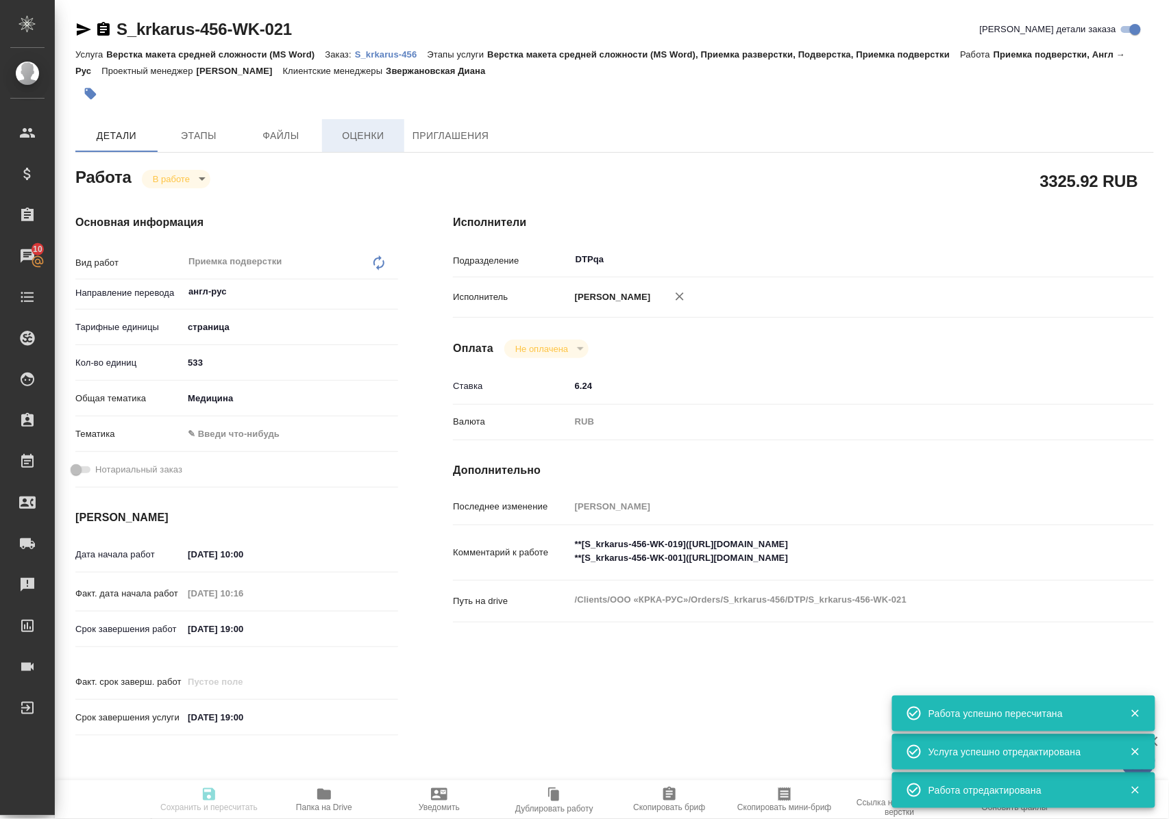
type input "Полушина Алена"
type textarea "**[S_krkarus-456-WK-019](https://tera.awatera.com/Work/6880e92cf66d8e6aa77ce8b2…"
type textarea "x"
type textarea "/Clients/ООО «КРКА-РУС»/Orders/S_krkarus-456/DTP/S_krkarus-456-WK-021"
type textarea "x"
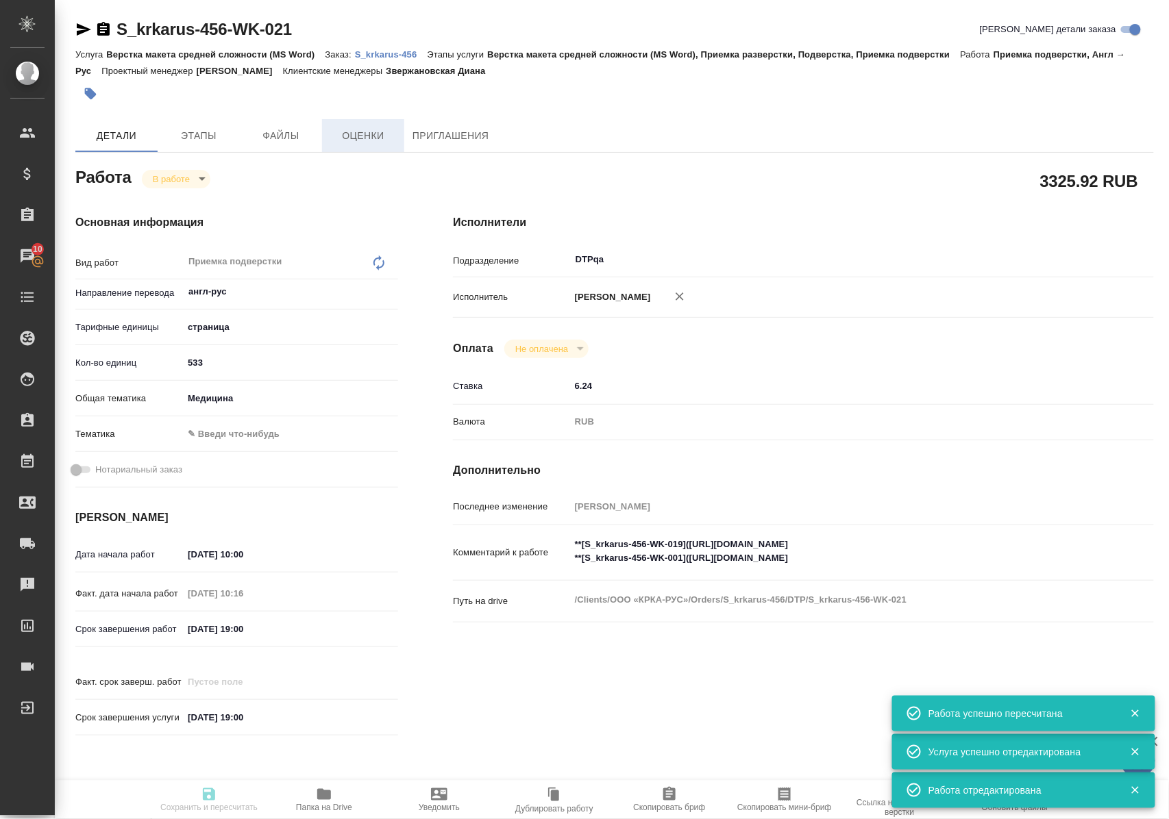
type input "S_krkarus-456"
type input "Верстка макета средней сложности (MS Word)"
type input "Верстка макета средней сложности (MS Word), Приемка разверстки, Подверстка, При…"
type input "Звержановская Диана"
type input "[PERSON_NAME]"
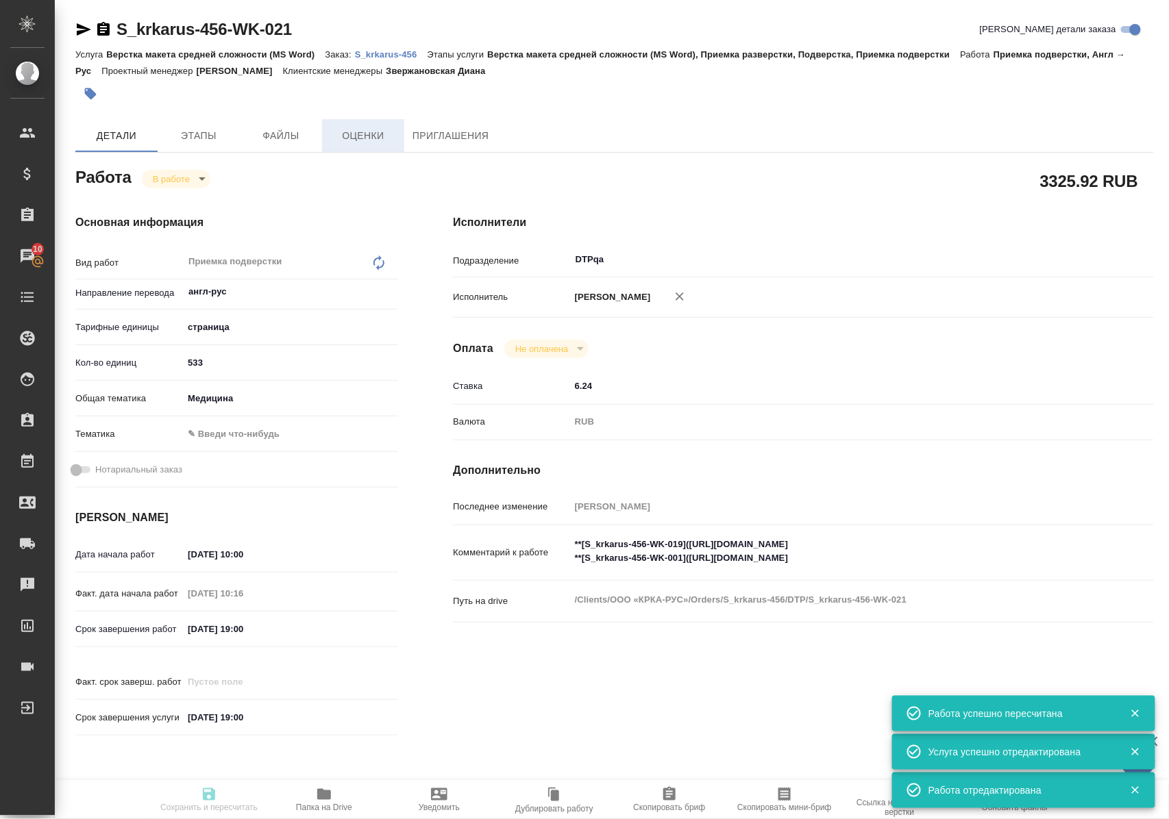
type input "/Clients/ООО «КРКА-РУС»/Orders/S_krkarus-456"
type textarea "x"
type textarea "КРКА Ко-Вамлосет (Амлодипин+Валсартан+Гидрохлоротиазид), таблетки, покрытые пле…"
type textarea "x"
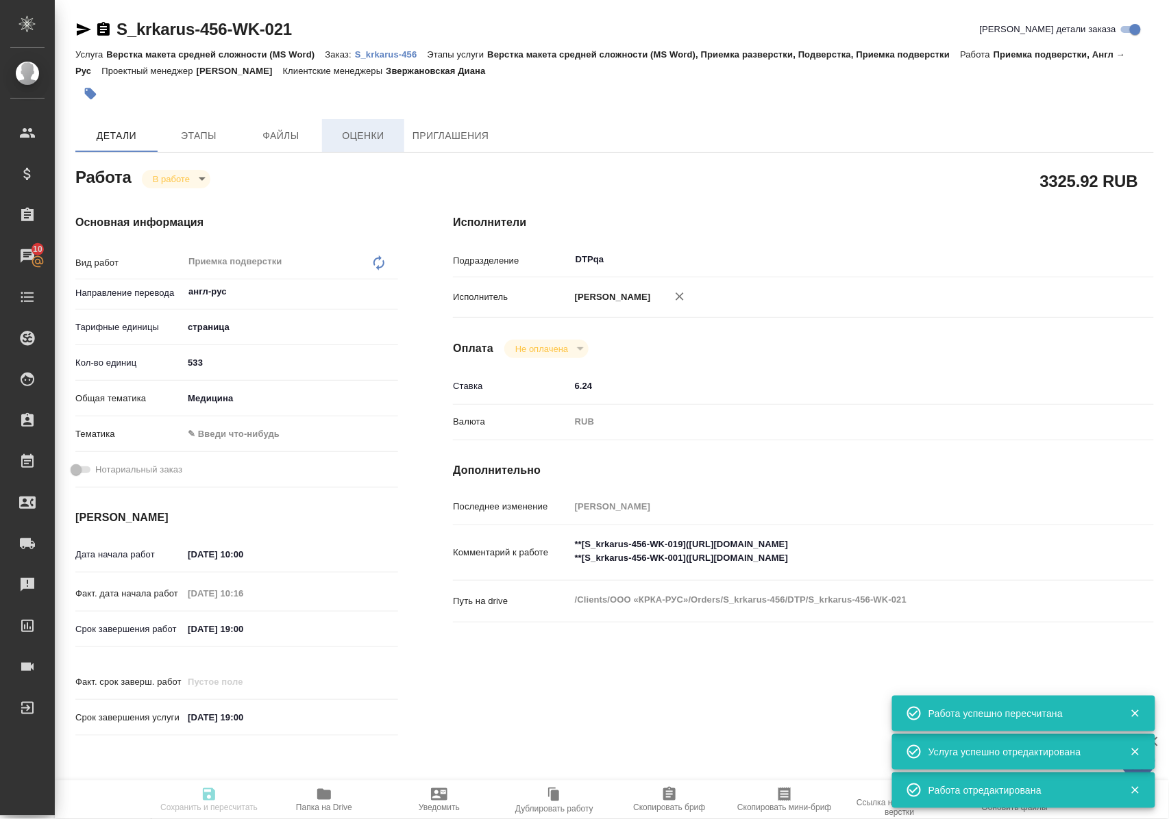
type textarea "x"
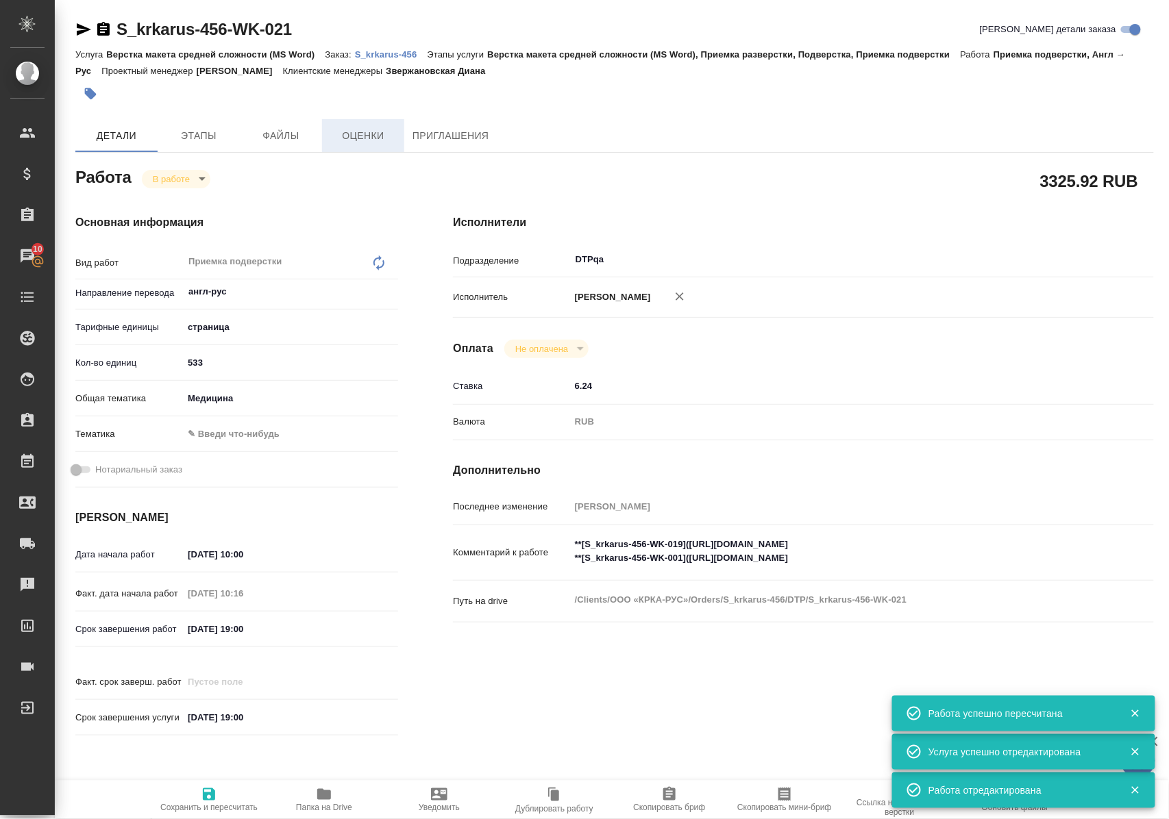
type textarea "x"
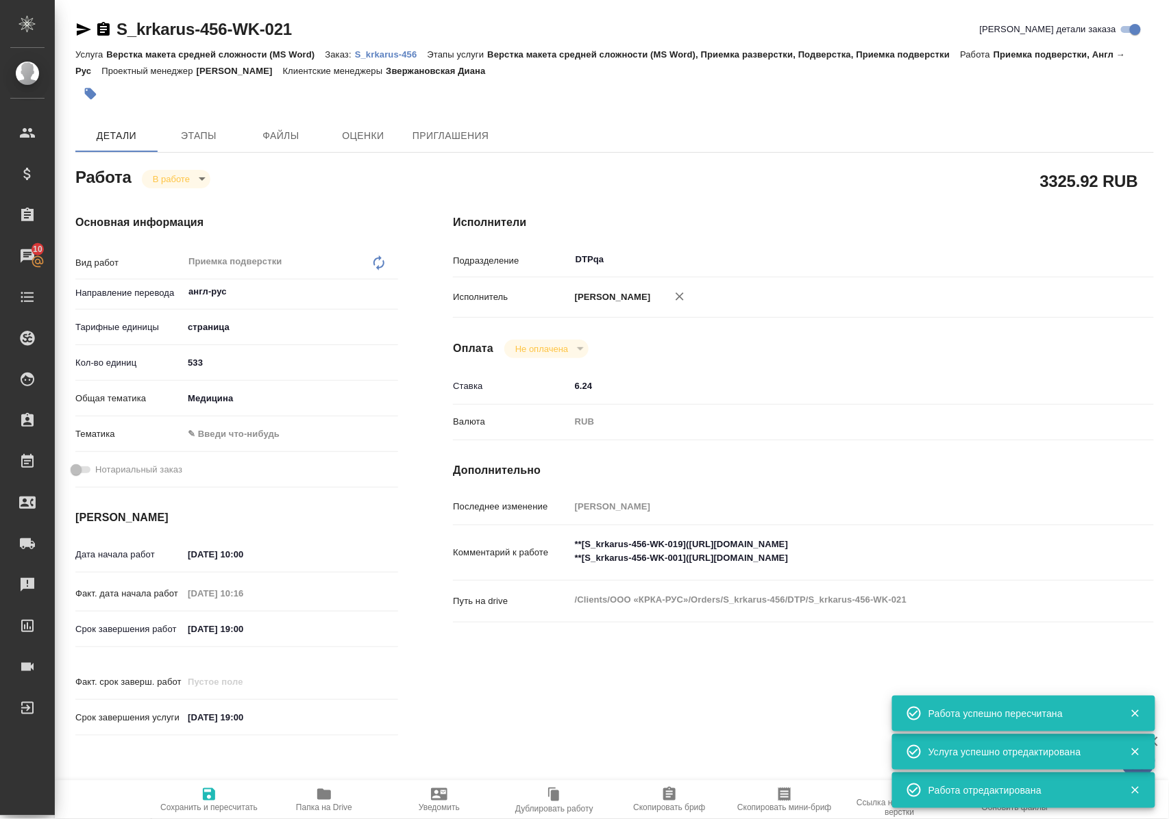
type textarea "x"
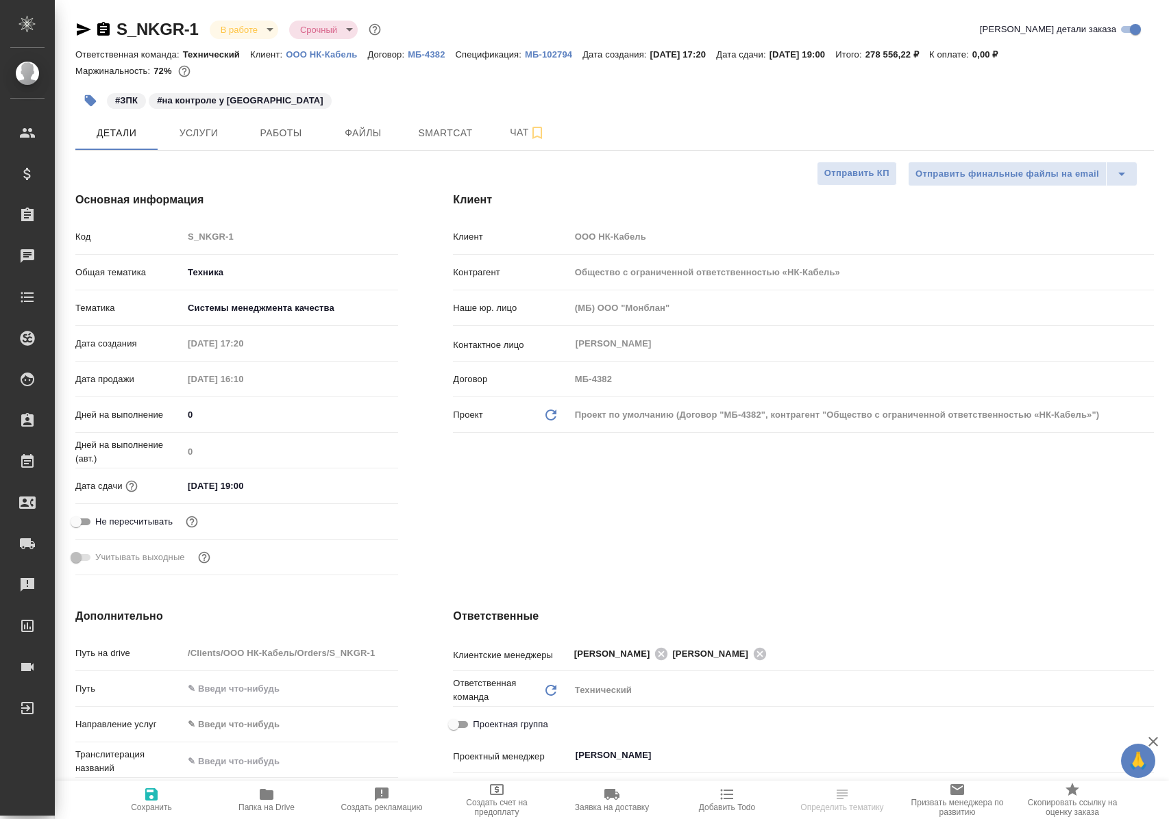
select select "RU"
click at [285, 132] on span "Работы" at bounding box center [281, 133] width 66 height 17
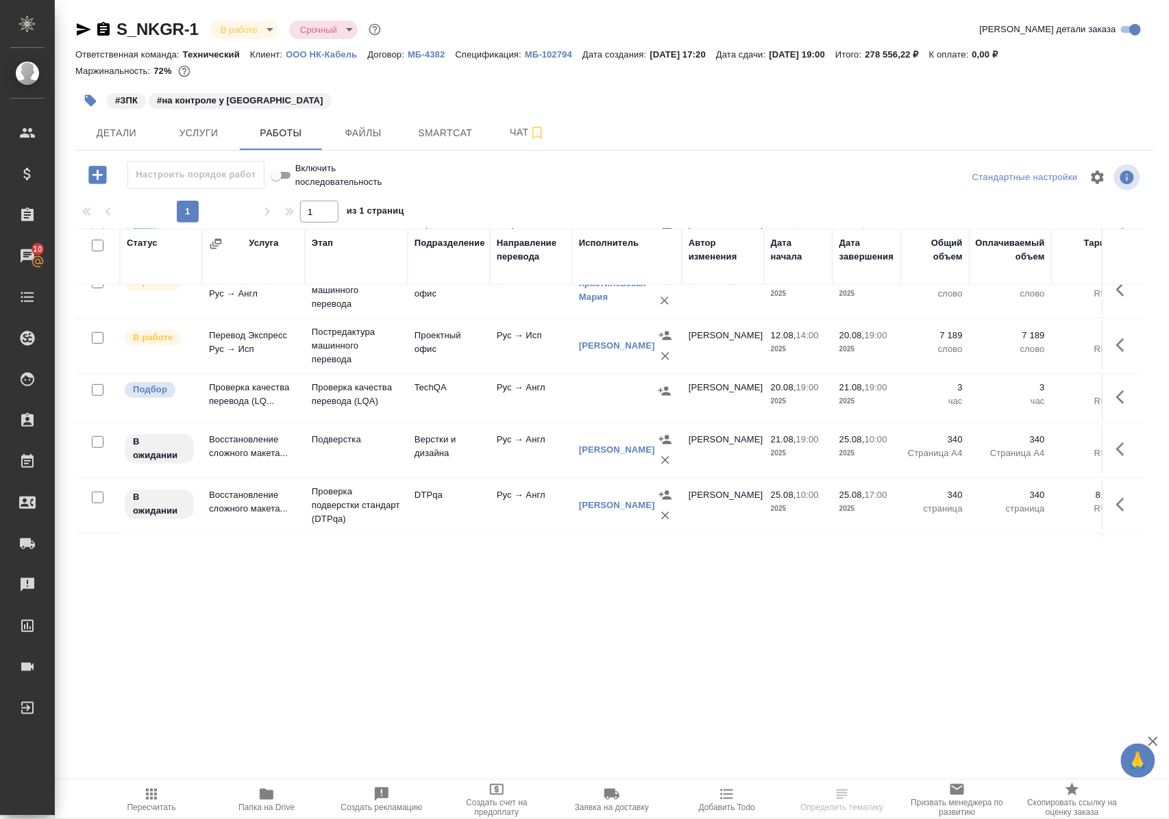
scroll to position [244, 0]
